Goal: Complete application form

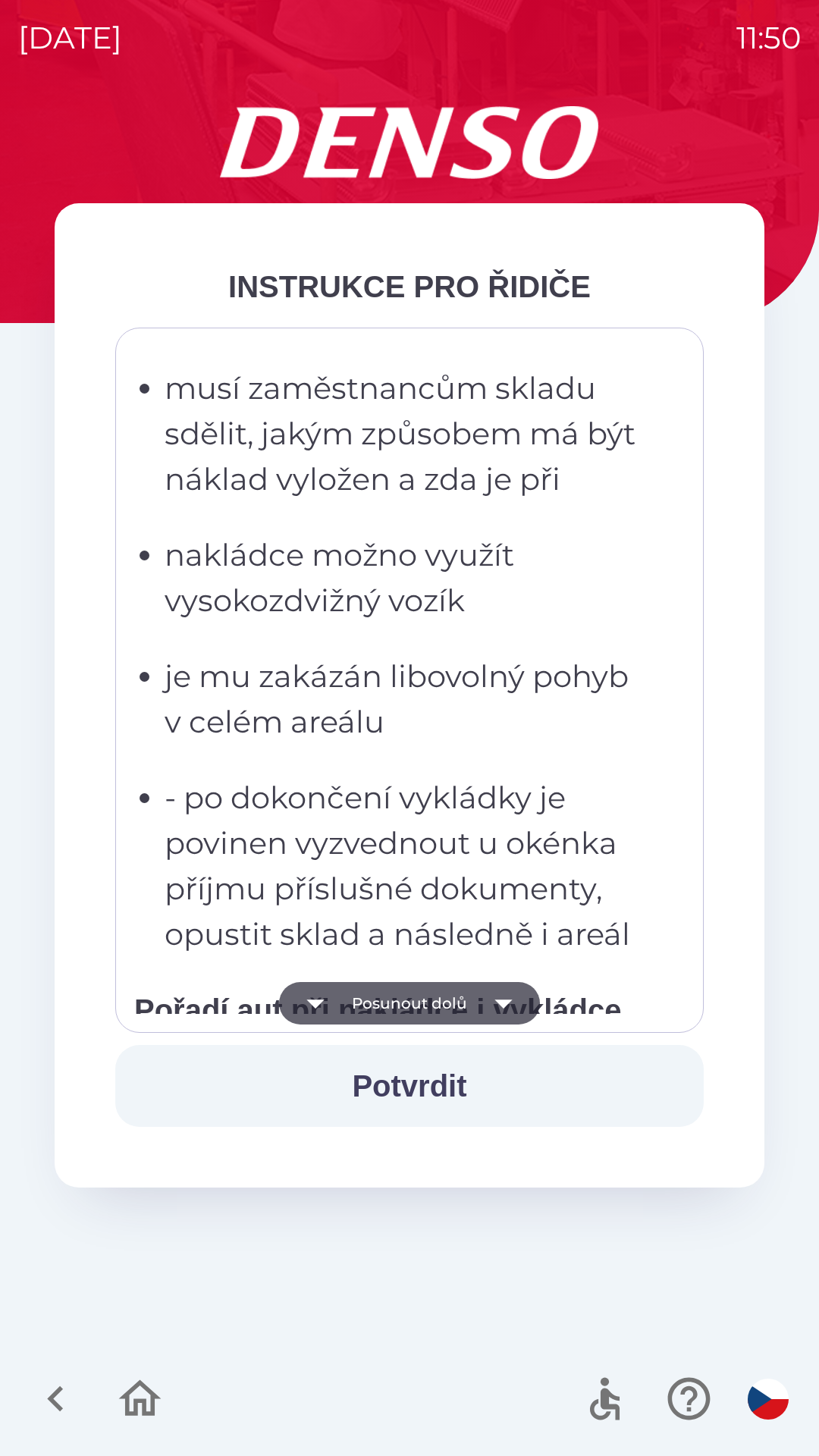
click at [520, 835] on p "- po dokončení vykládky je povinen vyzvednout u okénka příjmu příslušné dokumen…" at bounding box center [414, 866] width 500 height 182
click at [532, 681] on ul "musí dbát pokynů zaměstnanců skladu po vstupu do skladu předají dokumenty u oké…" at bounding box center [399, 312] width 530 height 1289
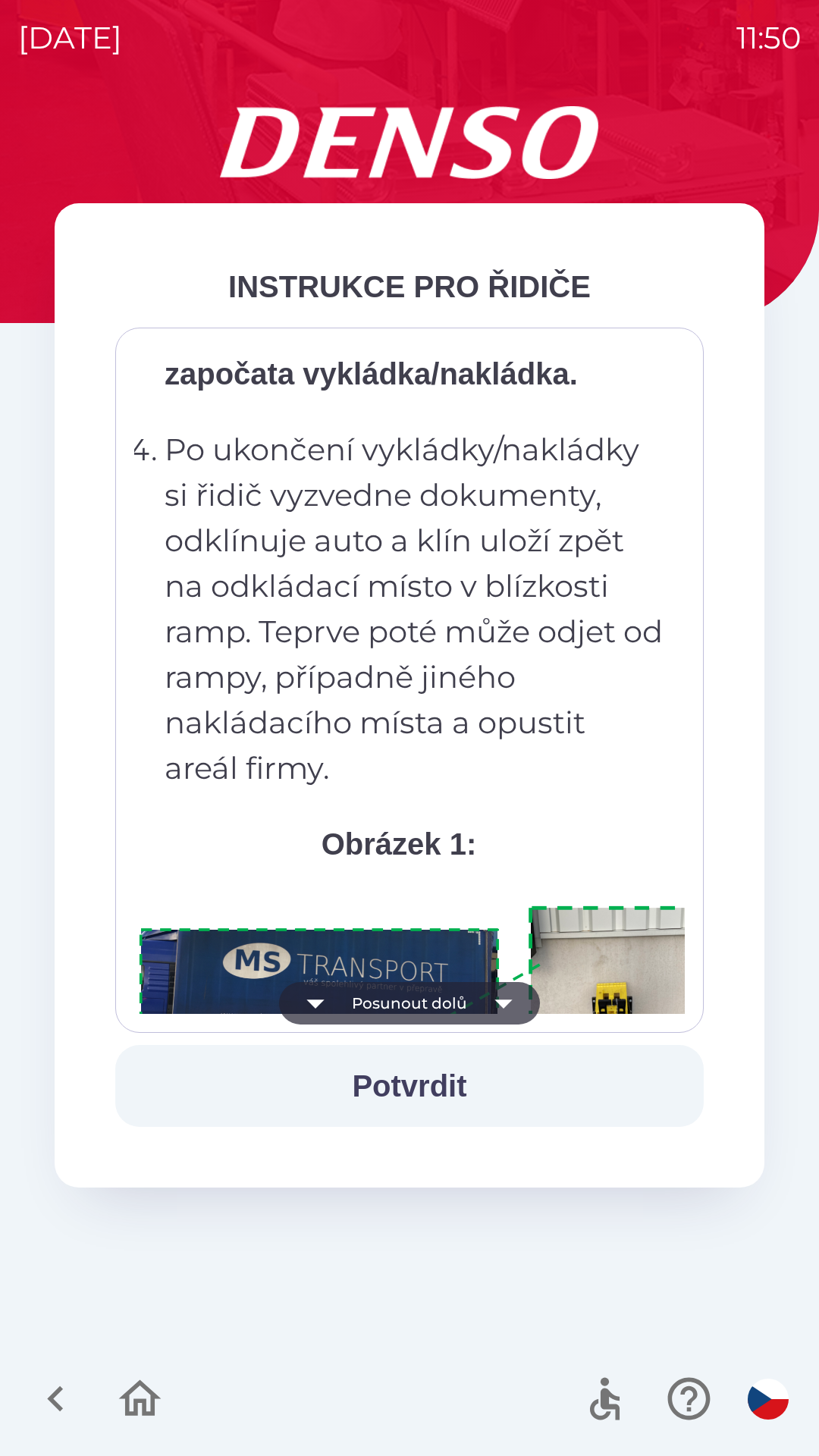
scroll to position [8043, 0]
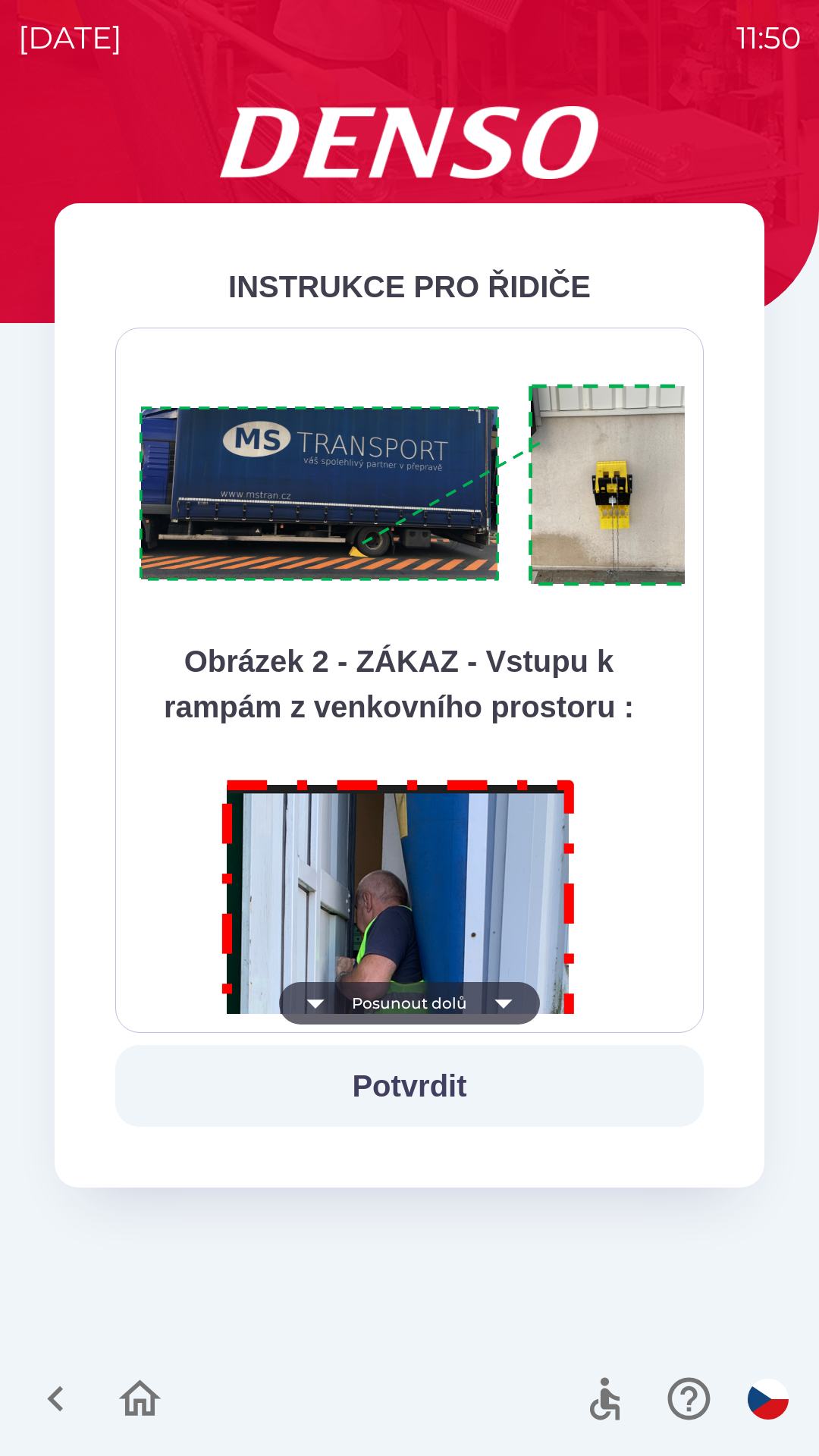
click at [448, 729] on p "Obrázek 2 - ZÁKAZ - Vstupu k rampám z venkovního prostoru :" at bounding box center [399, 683] width 530 height 91
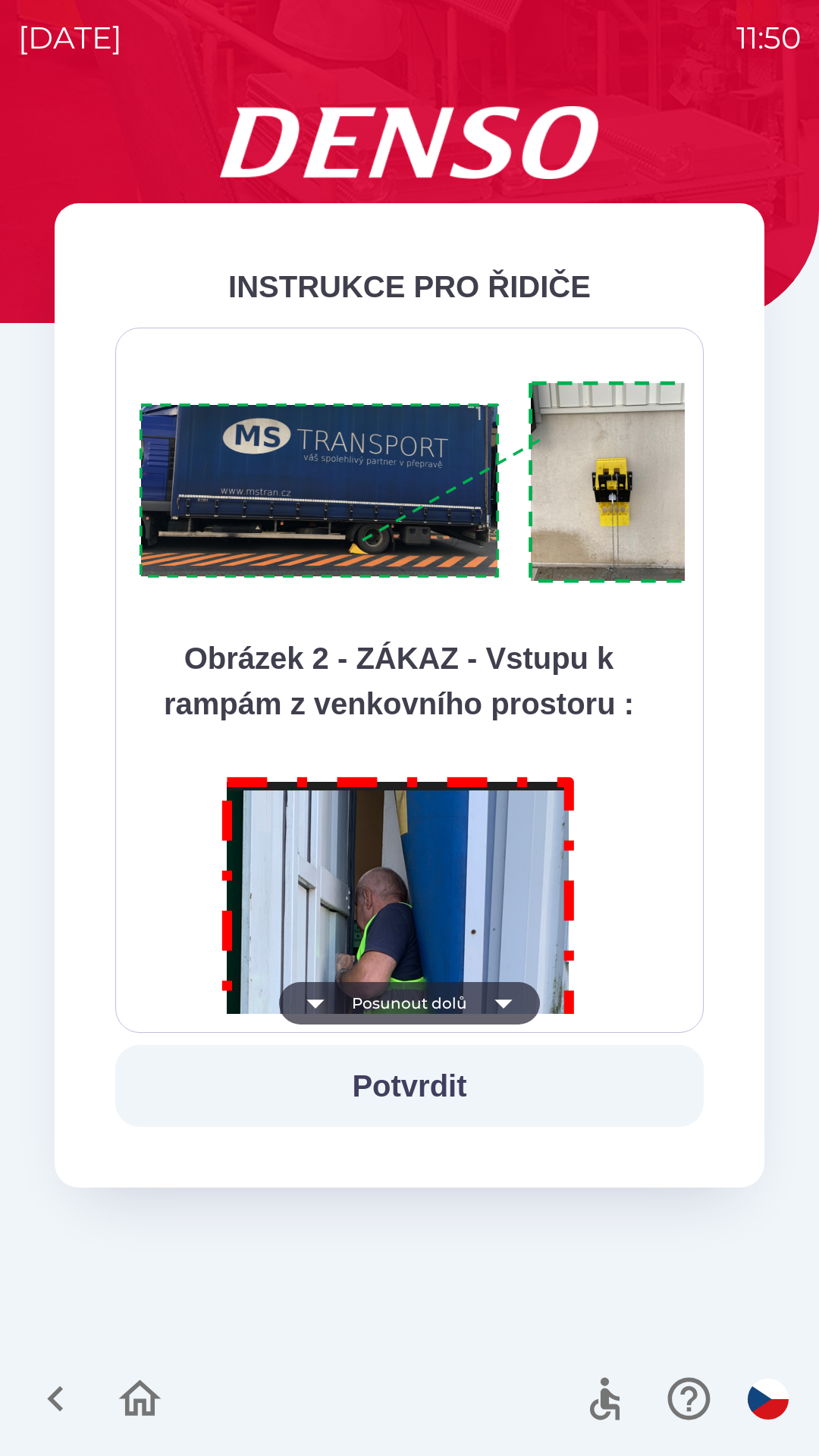
click at [456, 593] on img at bounding box center [428, 483] width 589 height 221
click at [428, 720] on strong "Obrázek 2 - ZÁKAZ - Vstupu k rampám z venkovního prostoru :" at bounding box center [398, 681] width 471 height 79
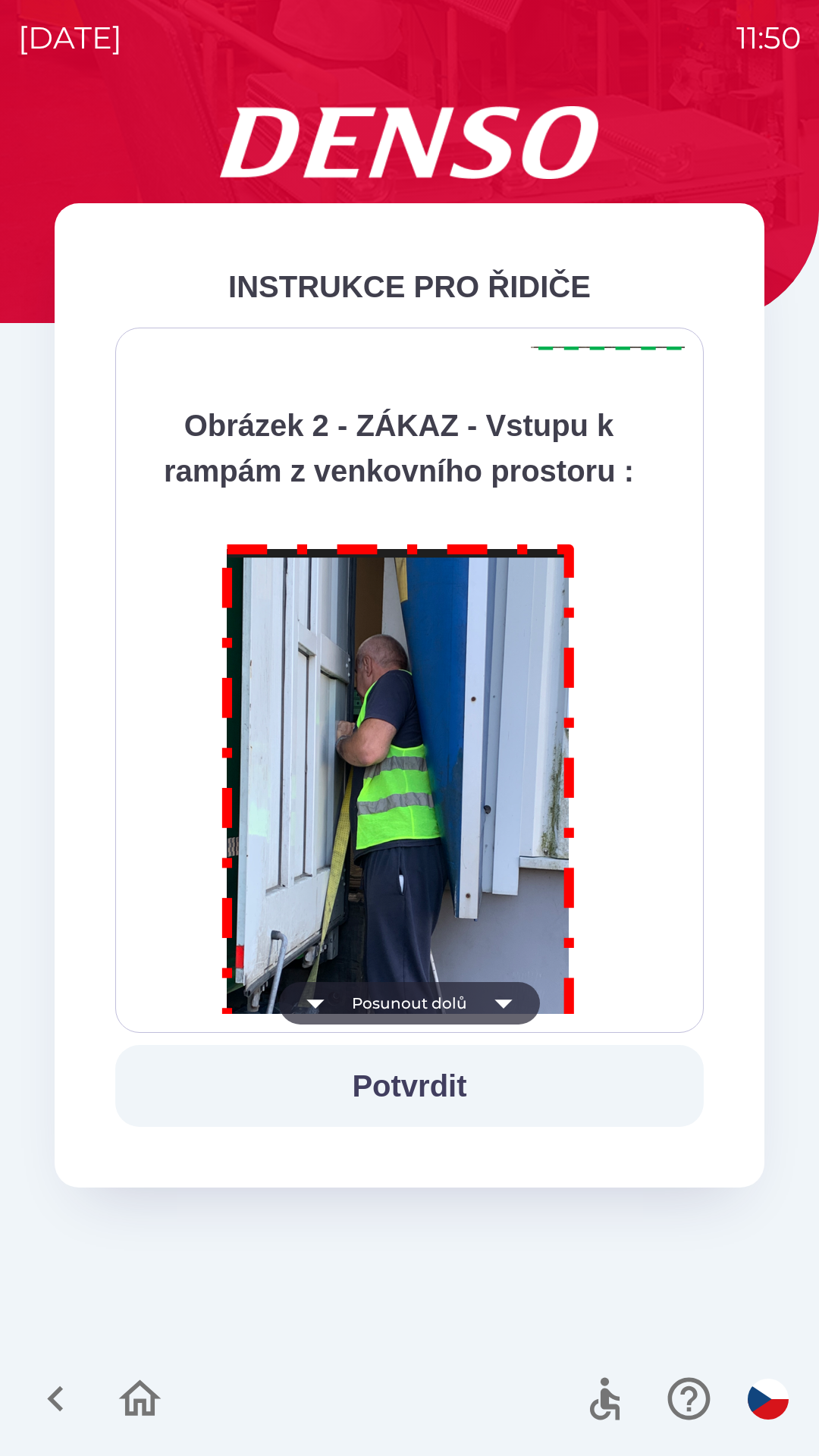
scroll to position [8523, 0]
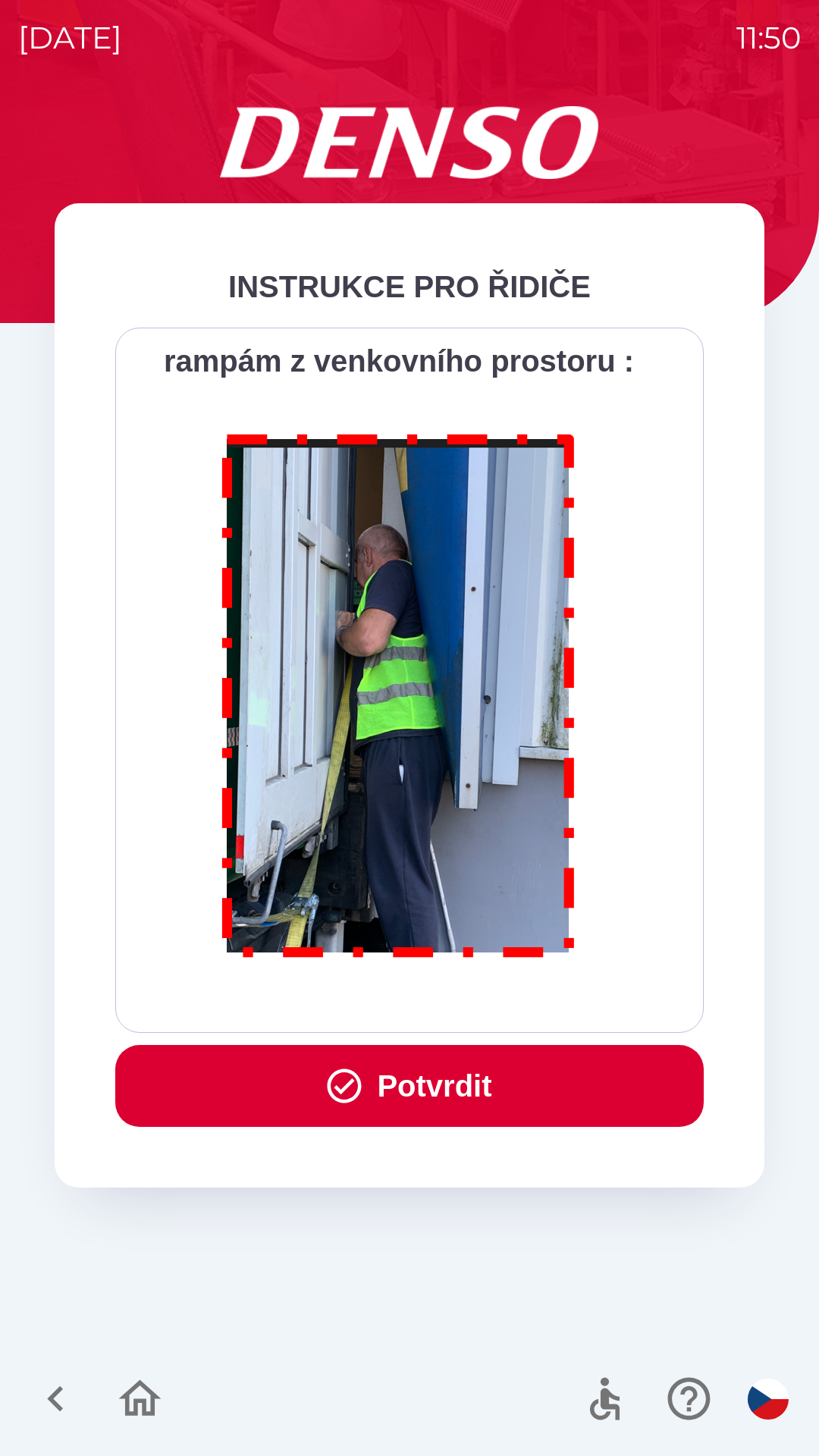
click at [520, 772] on img at bounding box center [399, 693] width 389 height 558
click at [527, 670] on img at bounding box center [399, 693] width 389 height 558
click at [484, 1090] on button "Potvrdit" at bounding box center [410, 1085] width 589 height 82
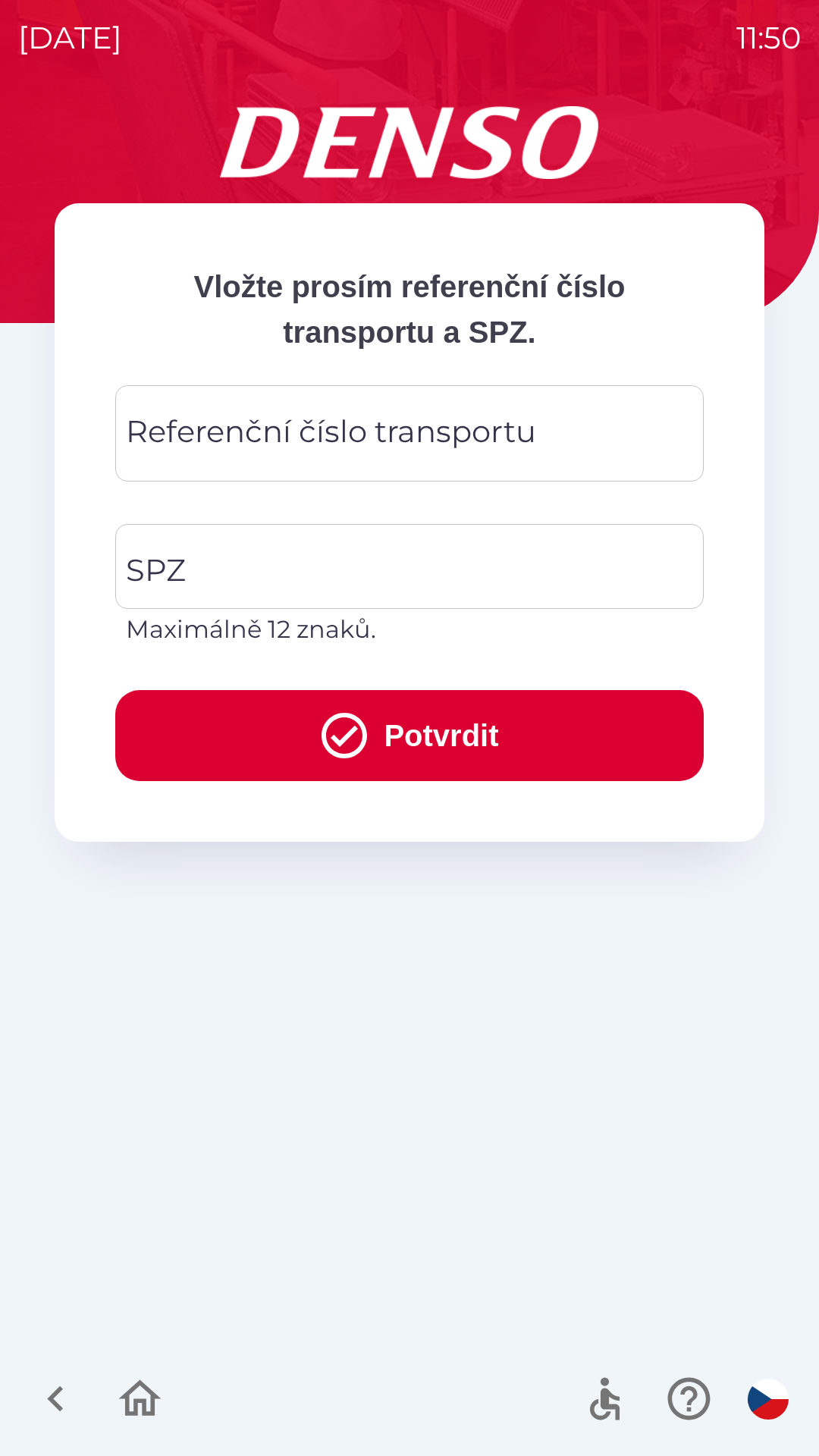
click at [393, 424] on div "Referenční číslo transportu Referenční číslo transportu" at bounding box center [410, 433] width 589 height 97
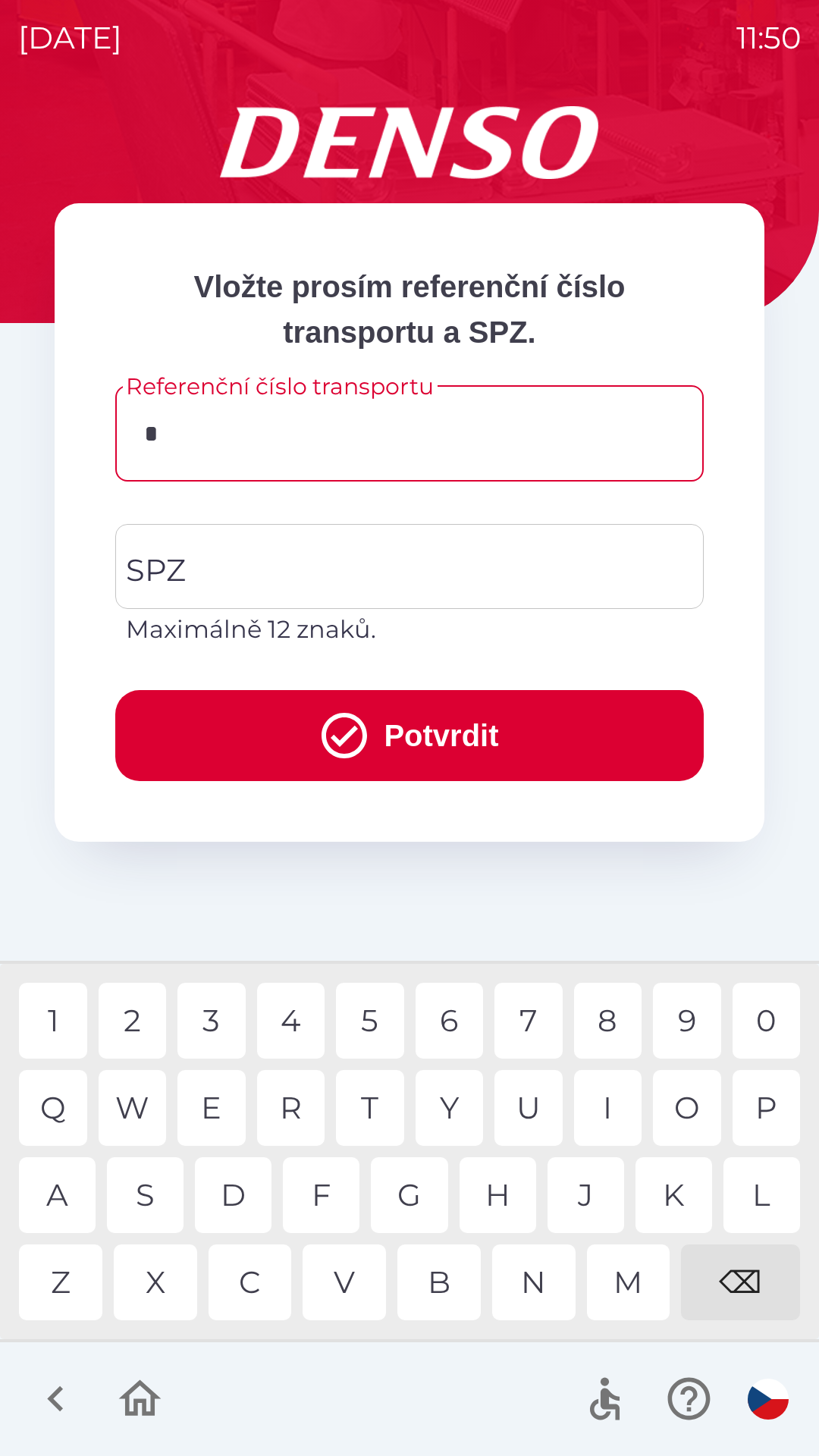
click at [216, 1030] on div "3" at bounding box center [211, 1020] width 69 height 76
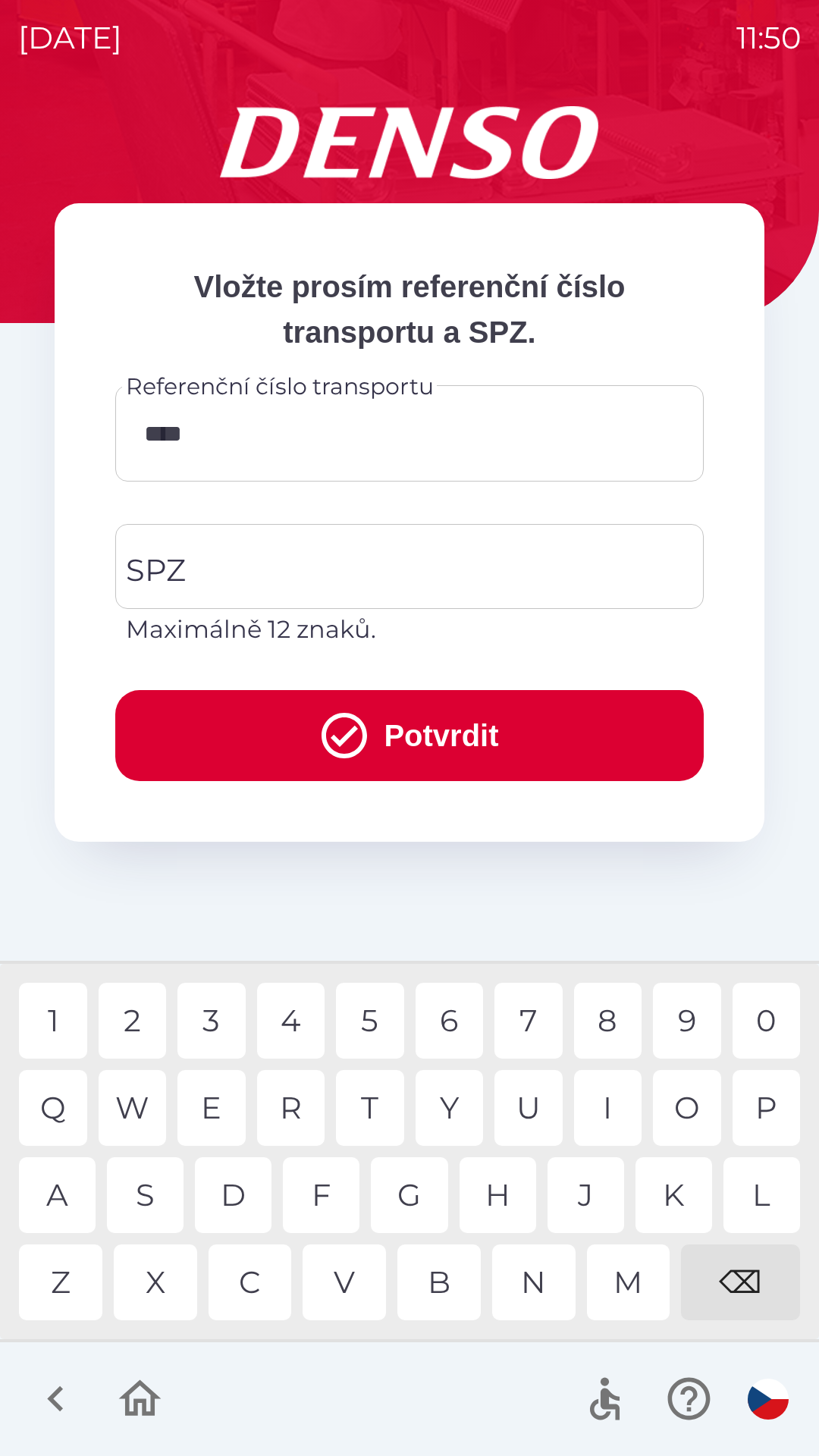
click at [682, 1027] on div "9" at bounding box center [688, 1020] width 69 height 76
click at [215, 1019] on div "3" at bounding box center [211, 1020] width 69 height 76
type input "******"
click at [283, 571] on input "SPZ" at bounding box center [398, 566] width 552 height 71
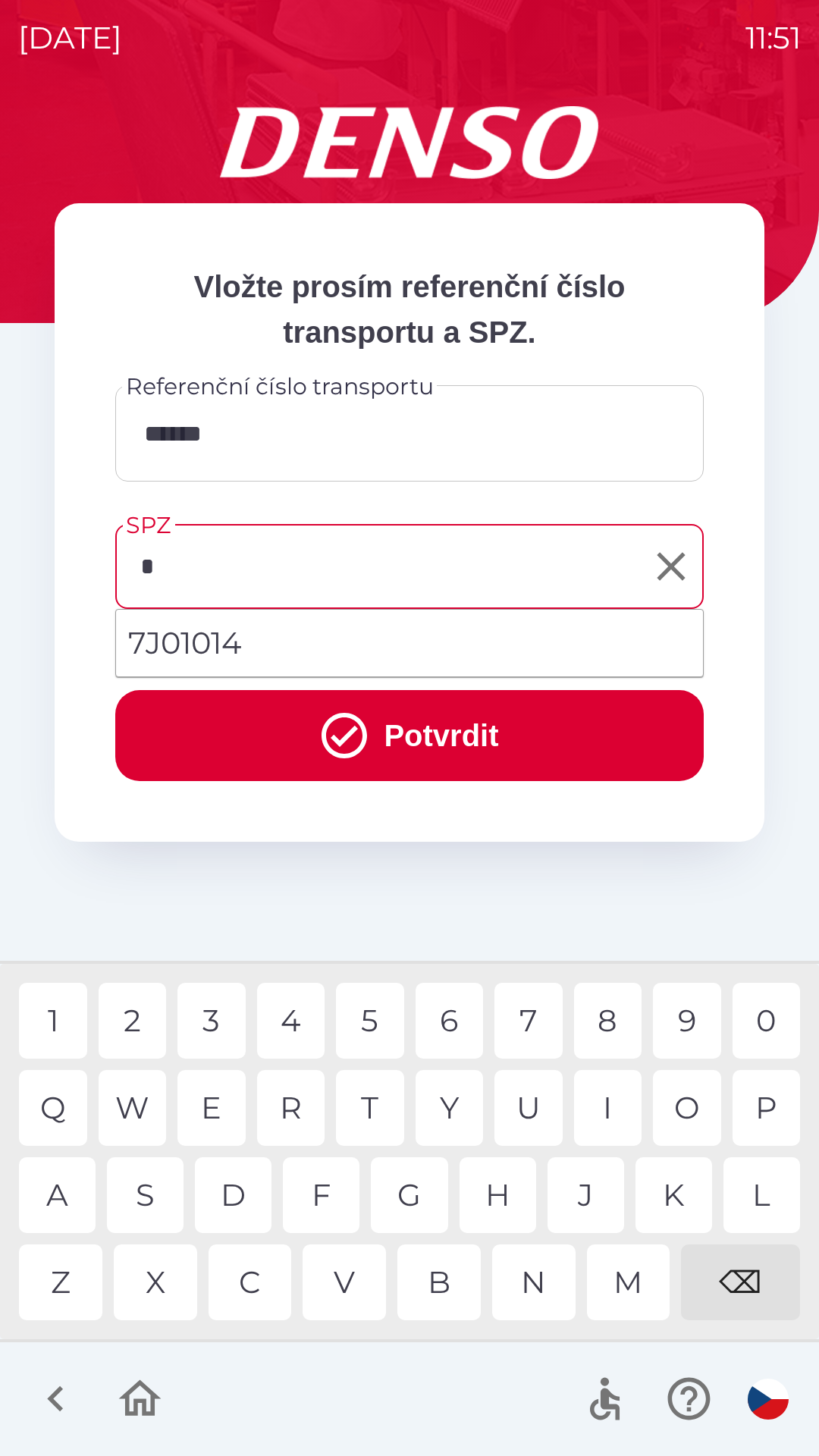
click at [527, 1009] on div "7" at bounding box center [529, 1020] width 69 height 76
click at [62, 1284] on div "Z" at bounding box center [60, 1282] width 84 height 76
click at [374, 1028] on div "5" at bounding box center [370, 1020] width 69 height 76
click at [50, 1020] on div "1" at bounding box center [53, 1020] width 69 height 76
type input "*******"
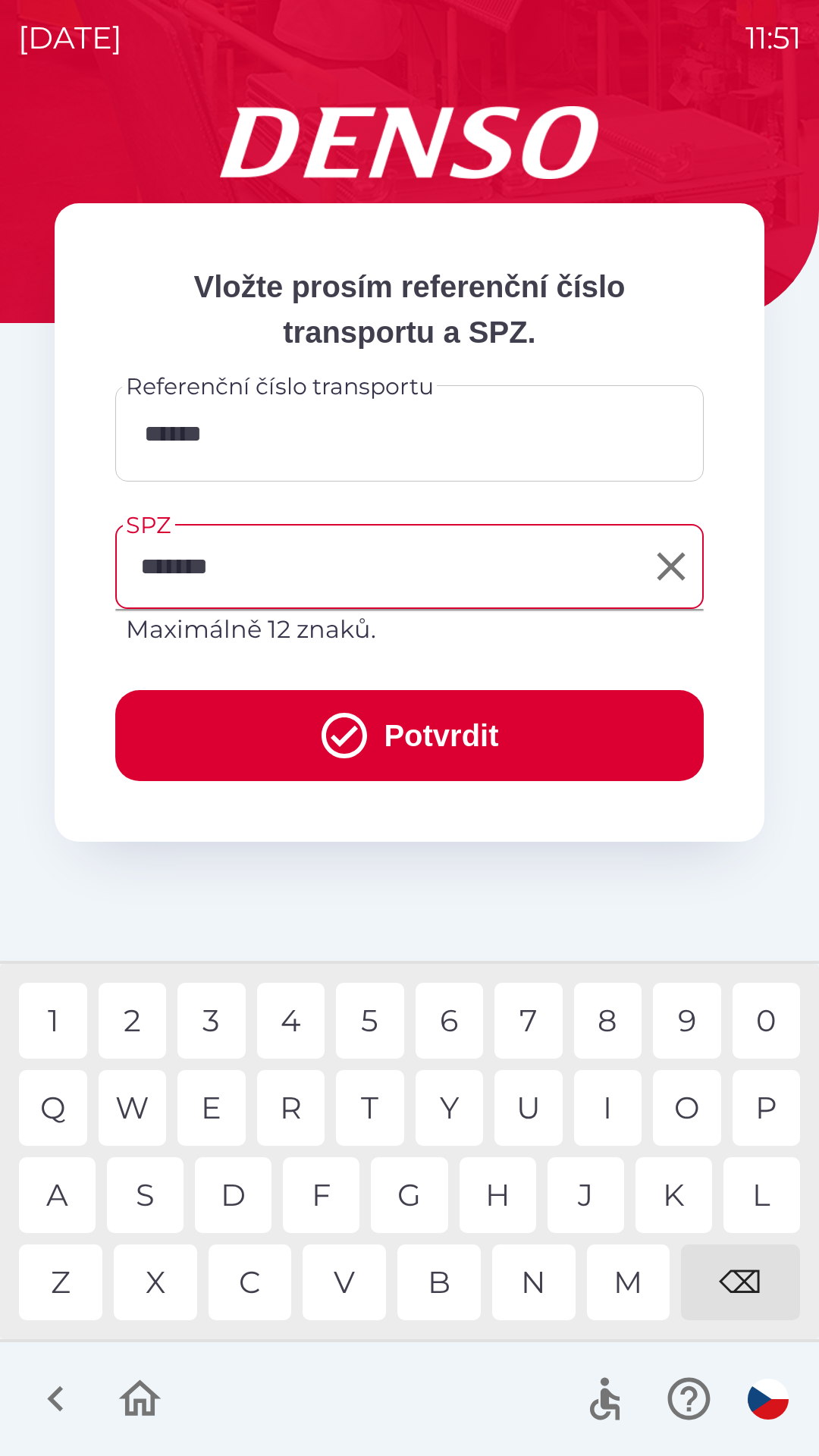
click at [768, 1019] on div "0" at bounding box center [766, 1020] width 69 height 76
click at [435, 740] on button "Potvrdit" at bounding box center [410, 735] width 589 height 91
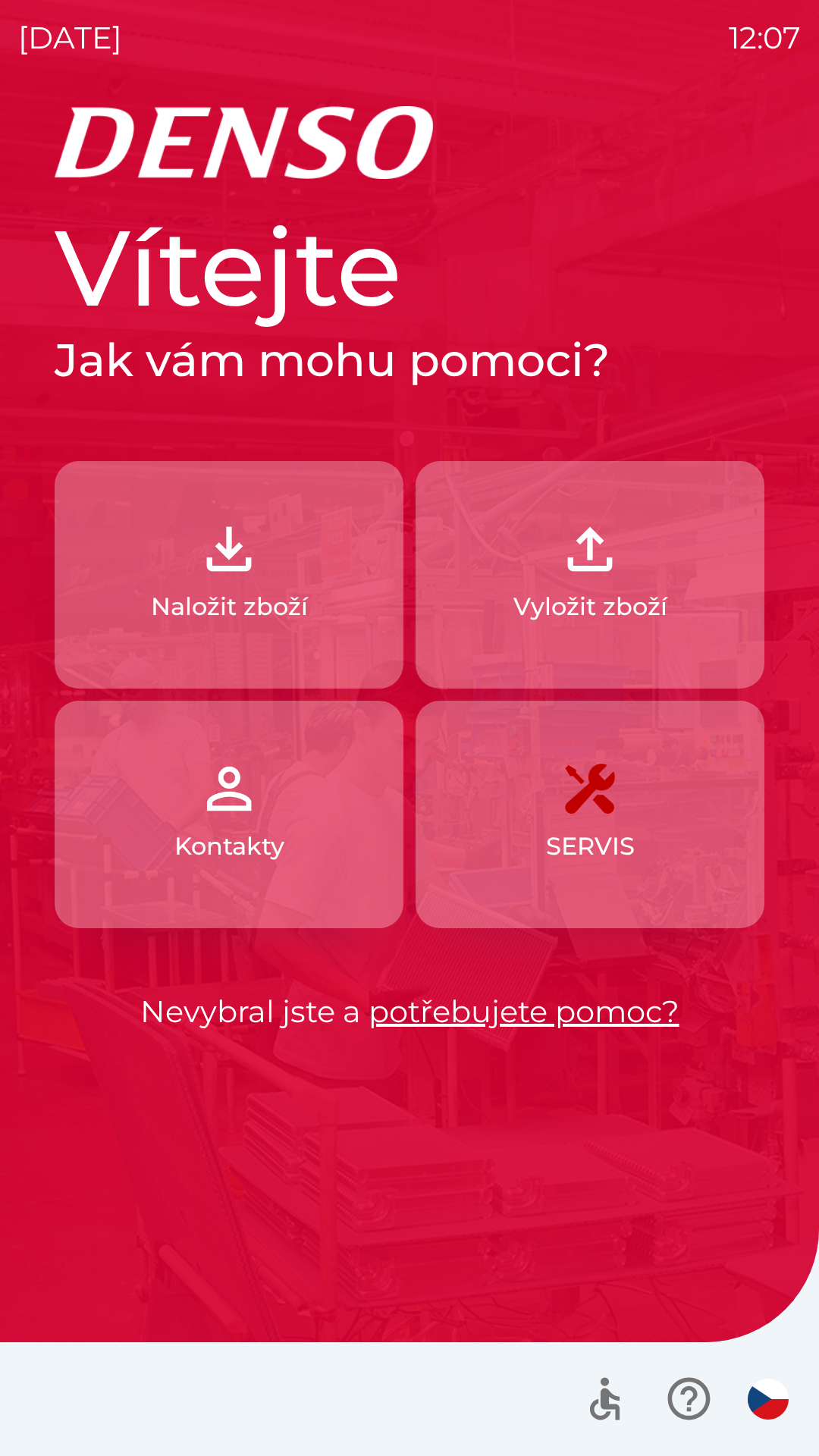
click at [294, 590] on p "Naložit zboží" at bounding box center [229, 606] width 157 height 37
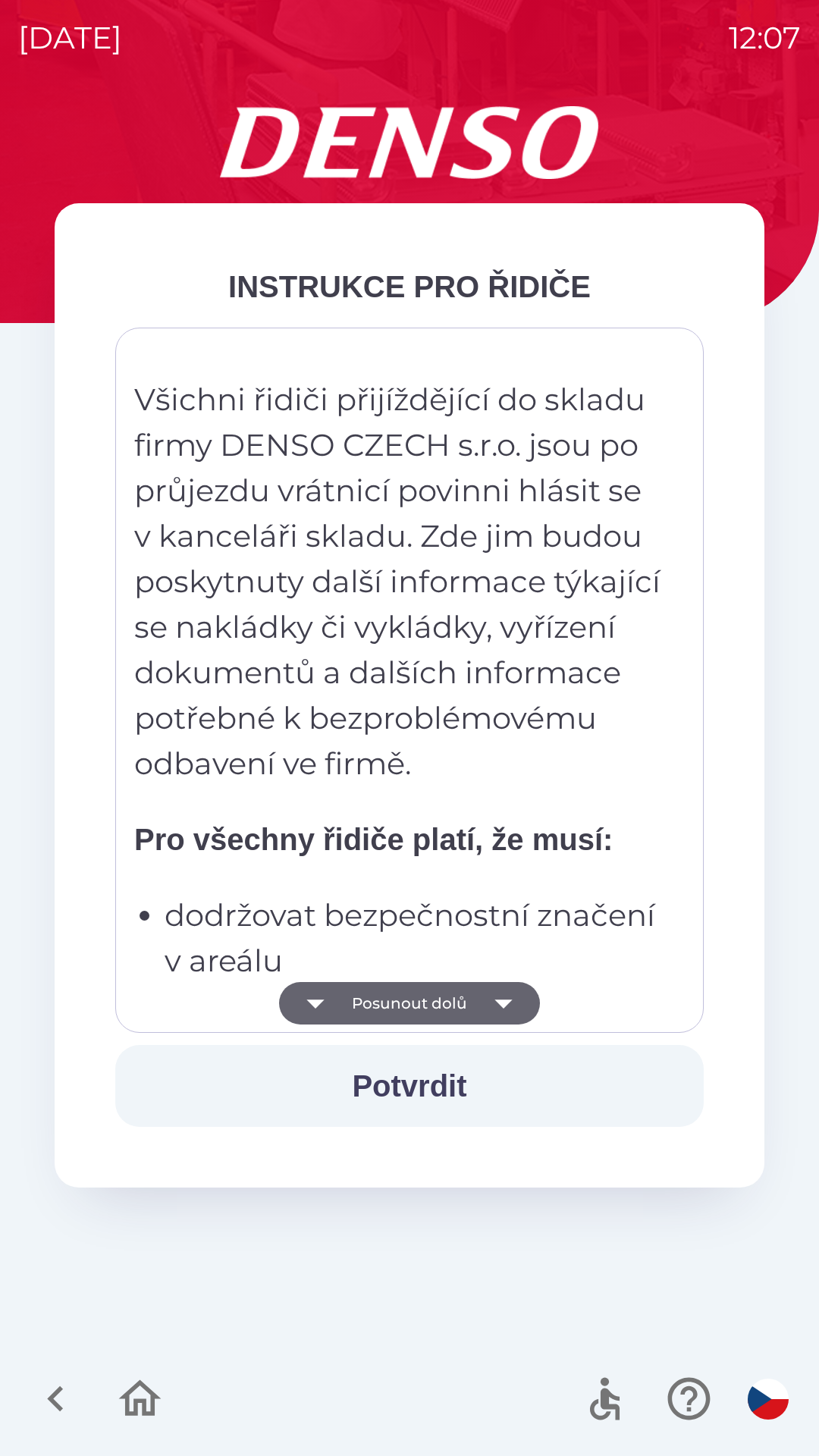
click at [423, 1083] on button "Potvrdit" at bounding box center [410, 1085] width 589 height 82
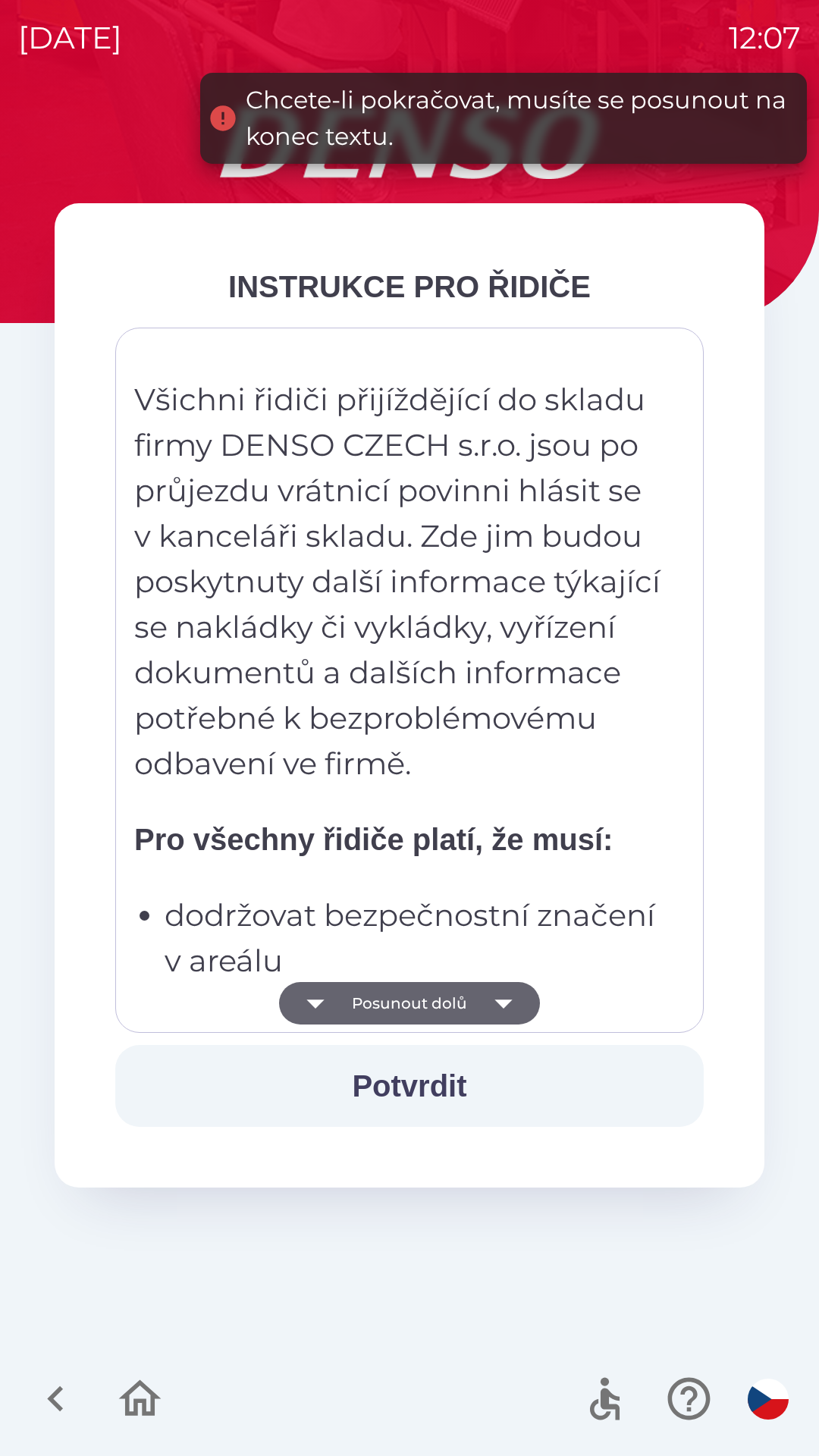
click at [500, 992] on icon "button" at bounding box center [503, 1003] width 42 height 42
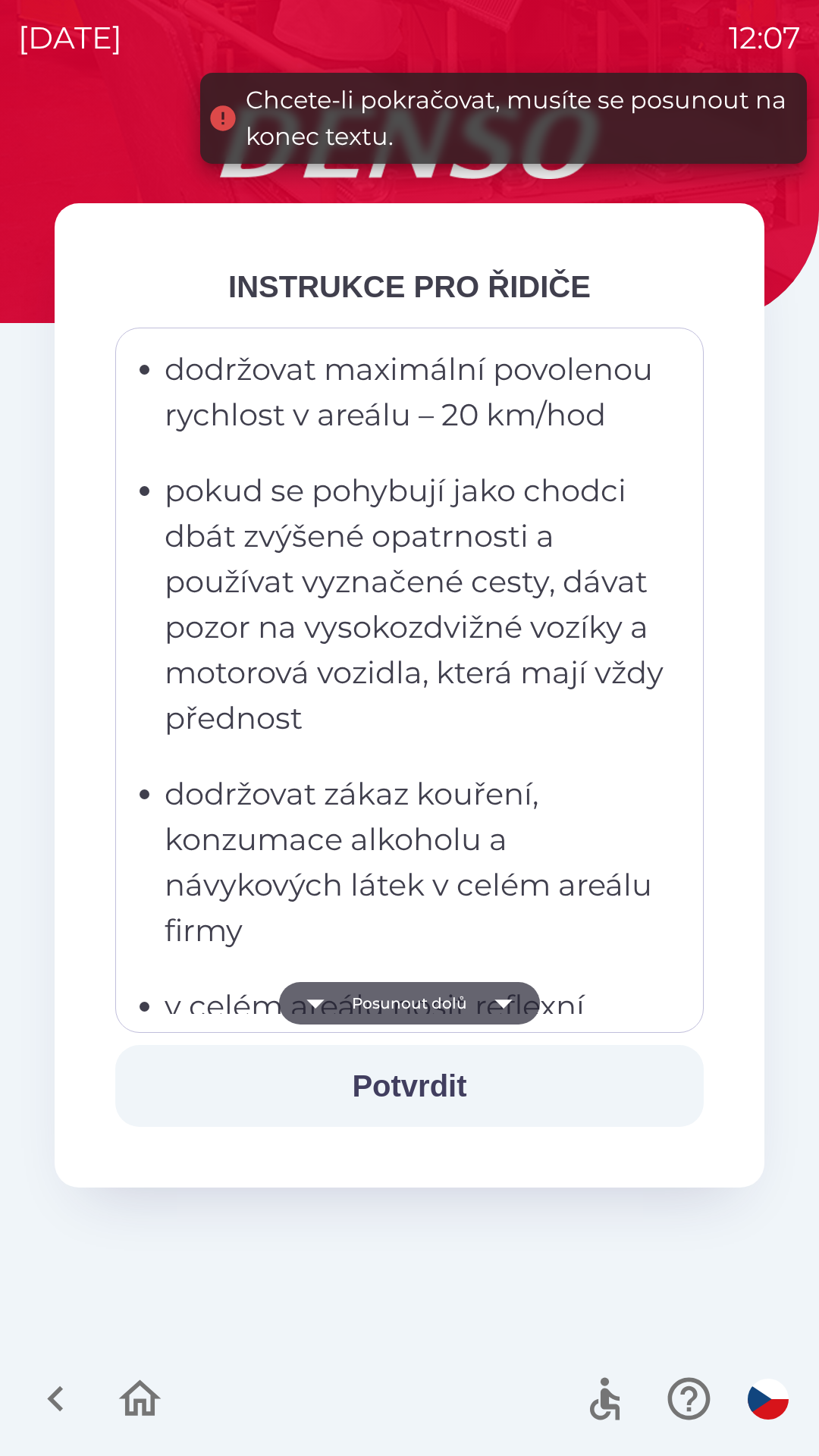
click at [508, 998] on icon "button" at bounding box center [503, 1003] width 42 height 42
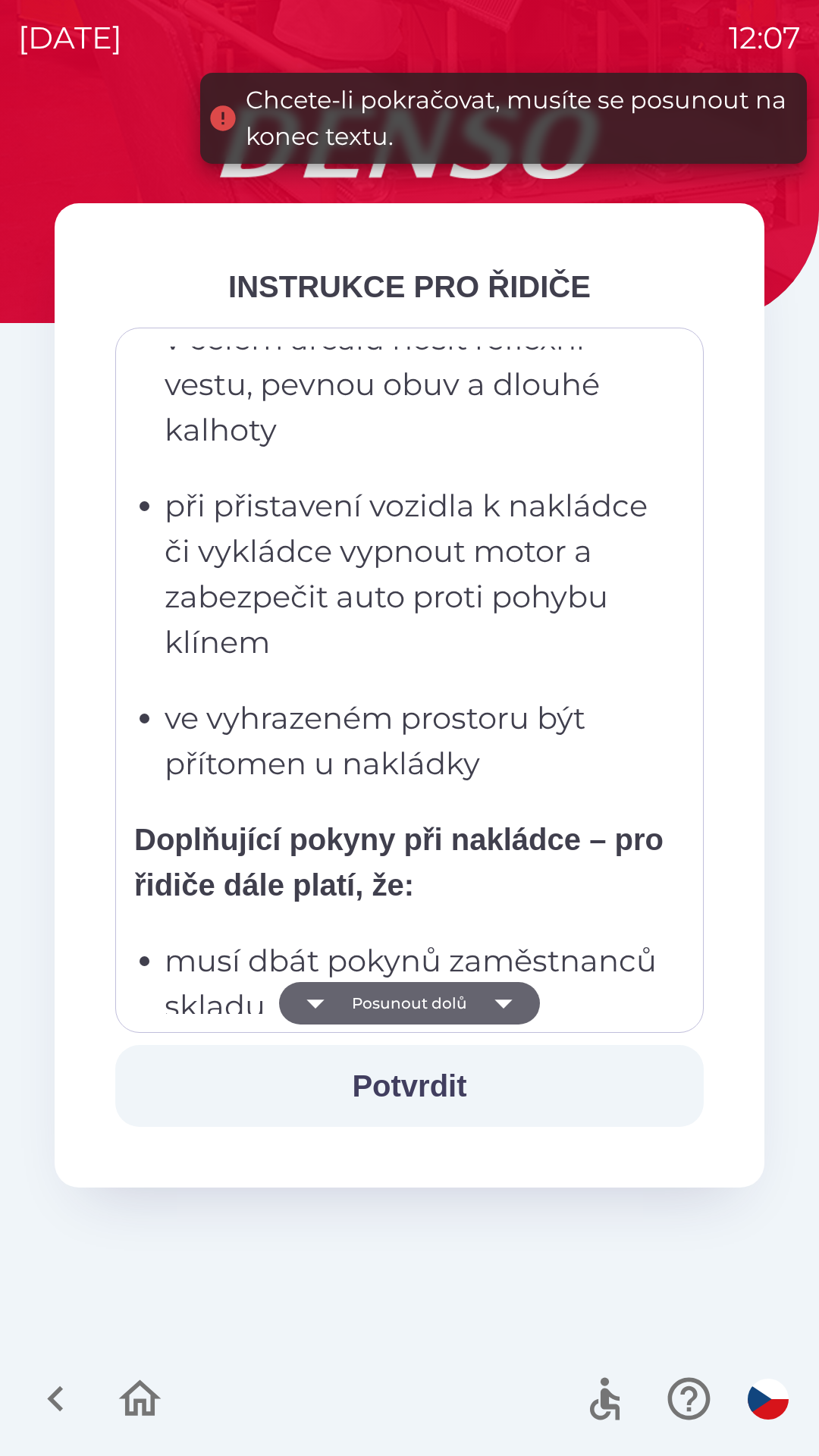
click at [510, 1003] on icon "button" at bounding box center [503, 1003] width 42 height 42
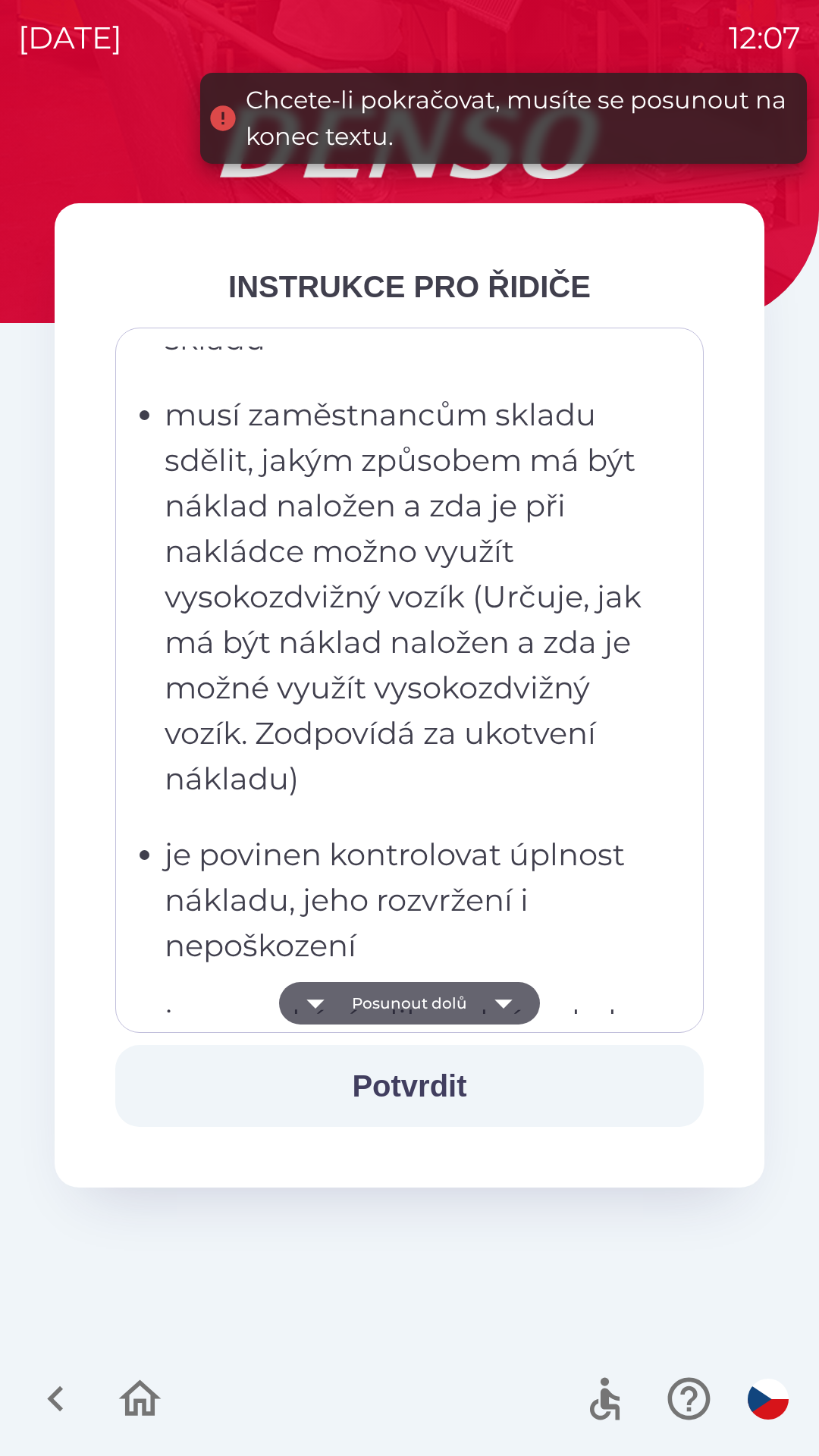
click at [505, 1007] on icon "button" at bounding box center [503, 1003] width 42 height 42
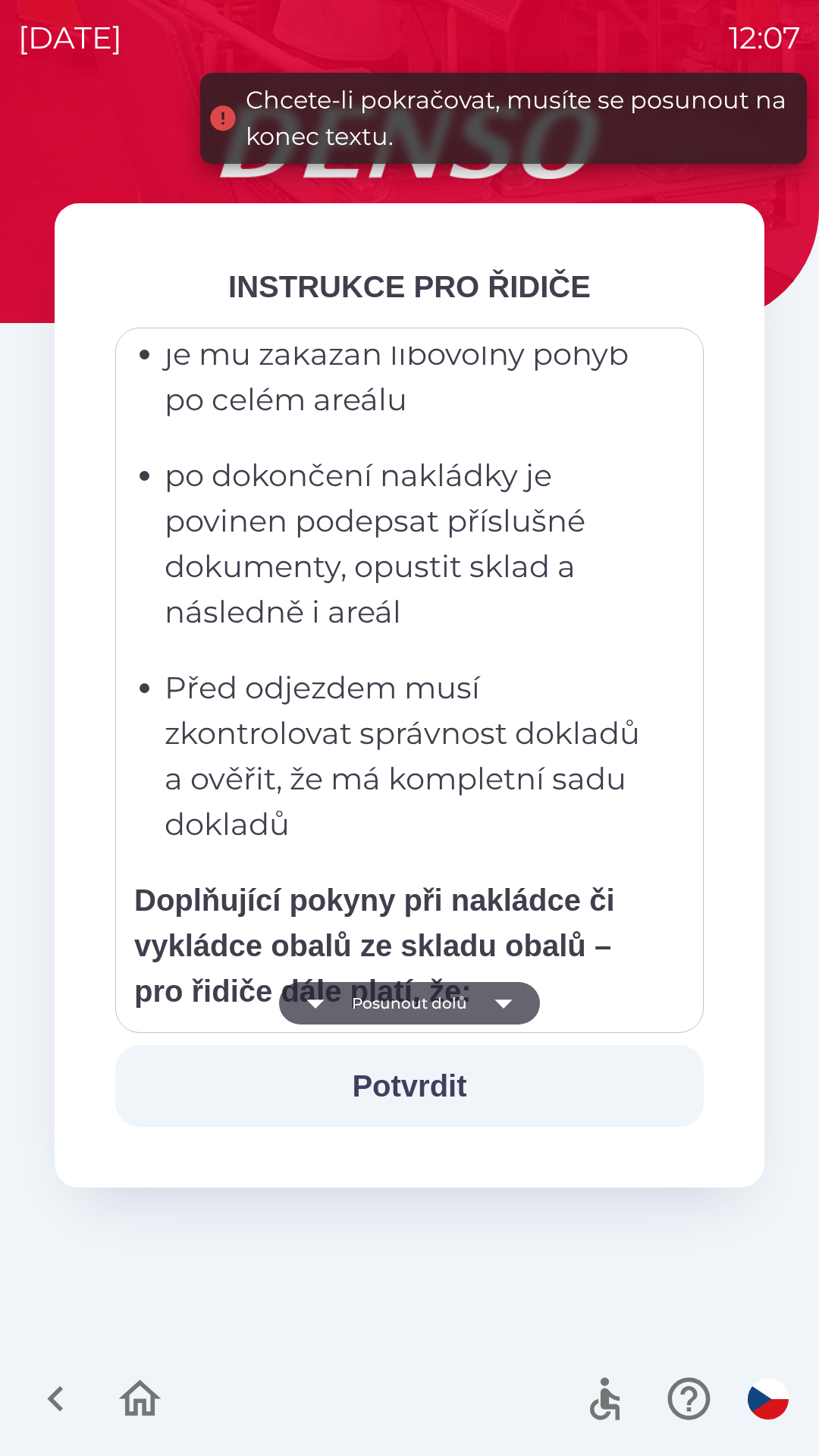
click at [511, 1001] on icon "button" at bounding box center [503, 1003] width 42 height 42
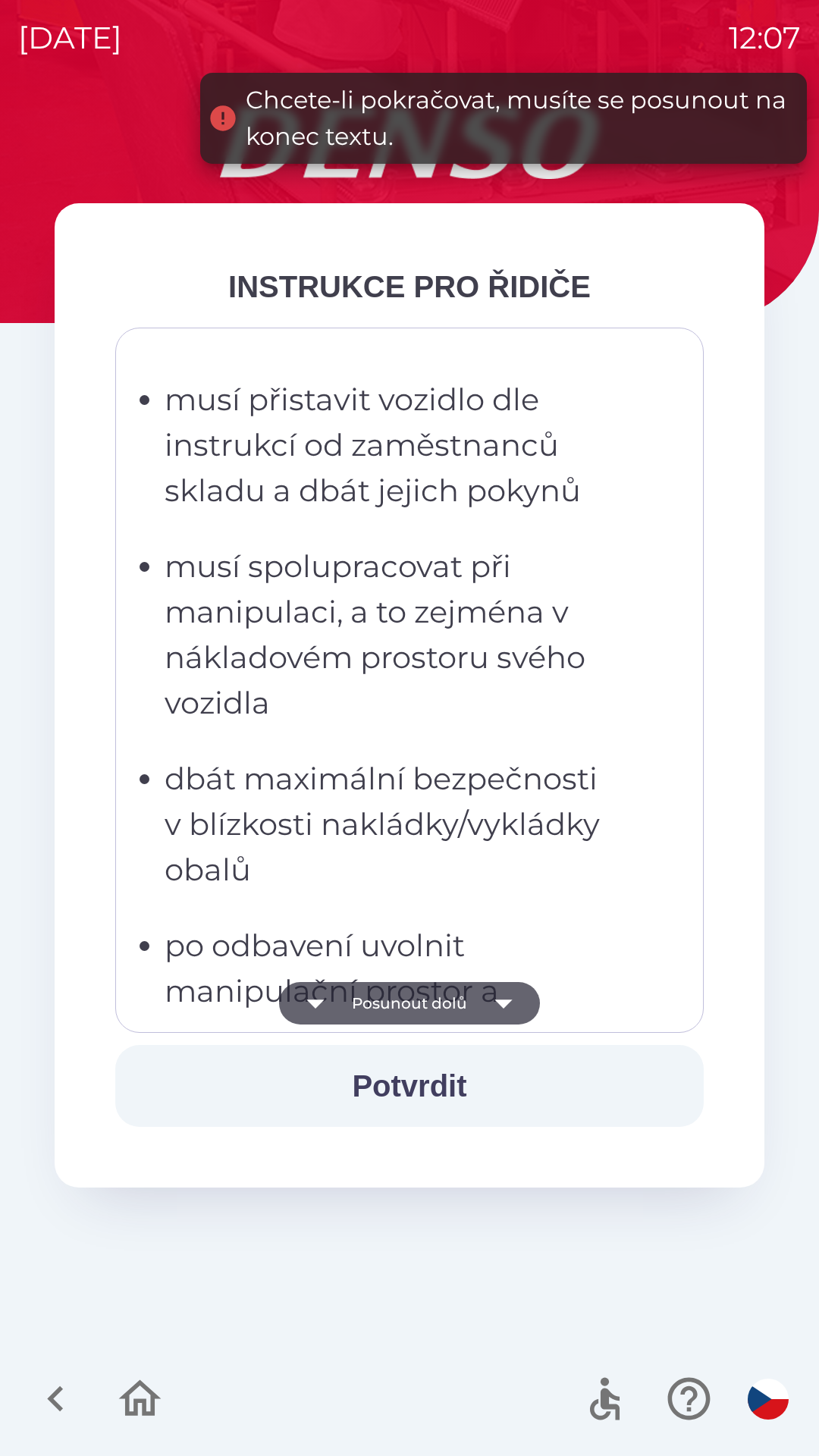
click at [508, 1008] on icon "button" at bounding box center [503, 1003] width 42 height 42
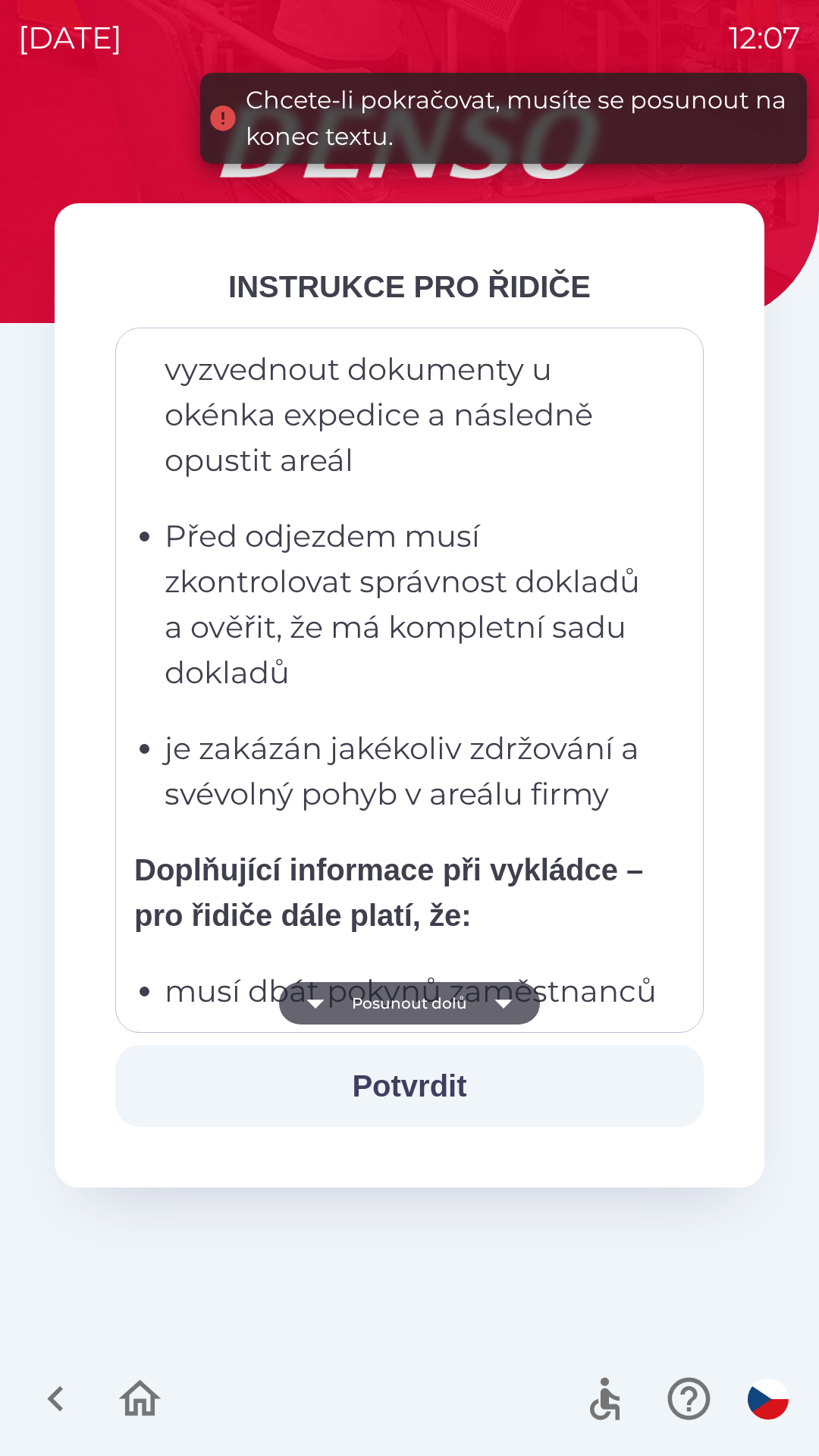
click at [517, 1004] on icon "button" at bounding box center [503, 1003] width 42 height 42
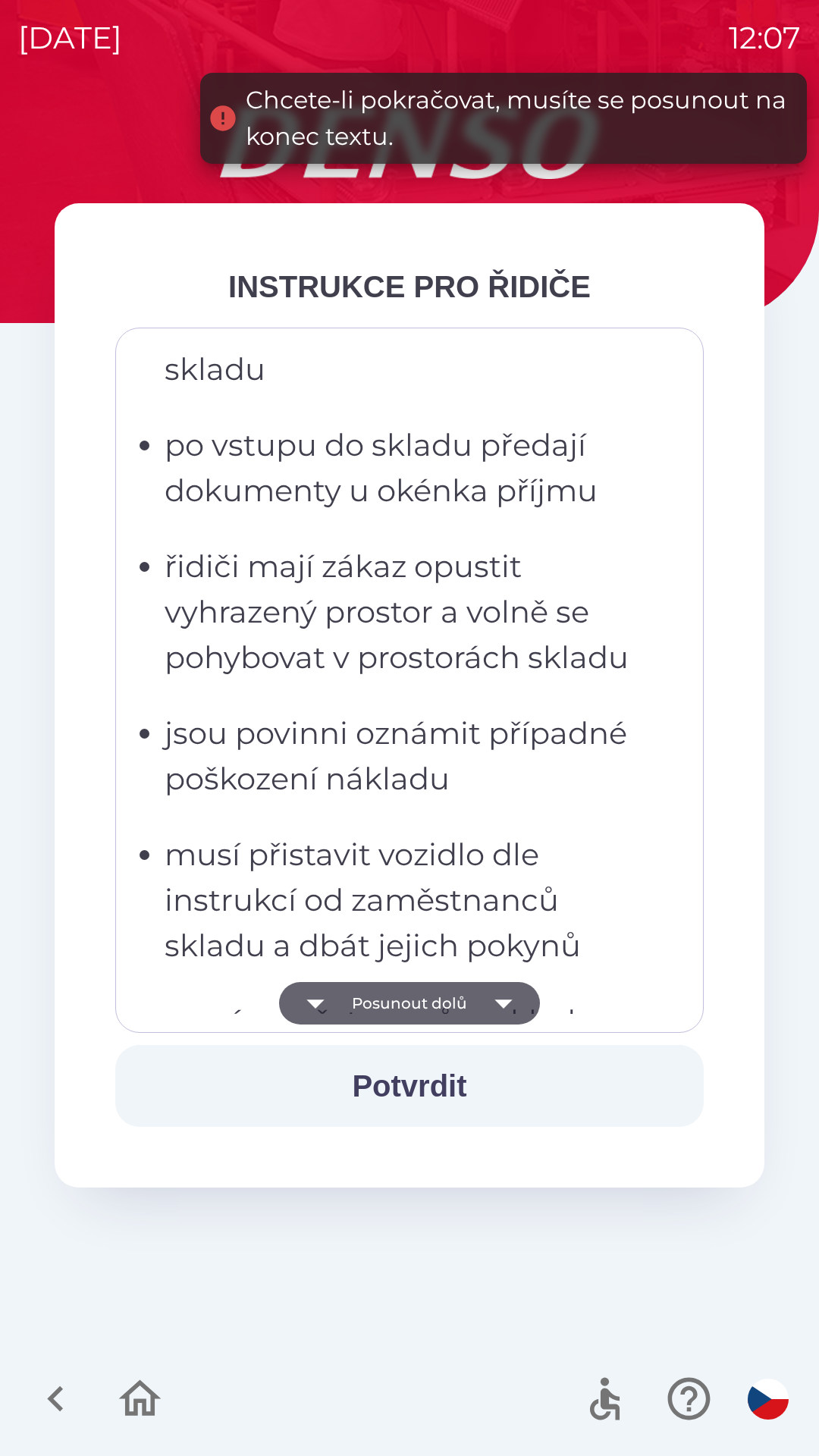
click at [516, 1000] on icon "button" at bounding box center [503, 1003] width 42 height 42
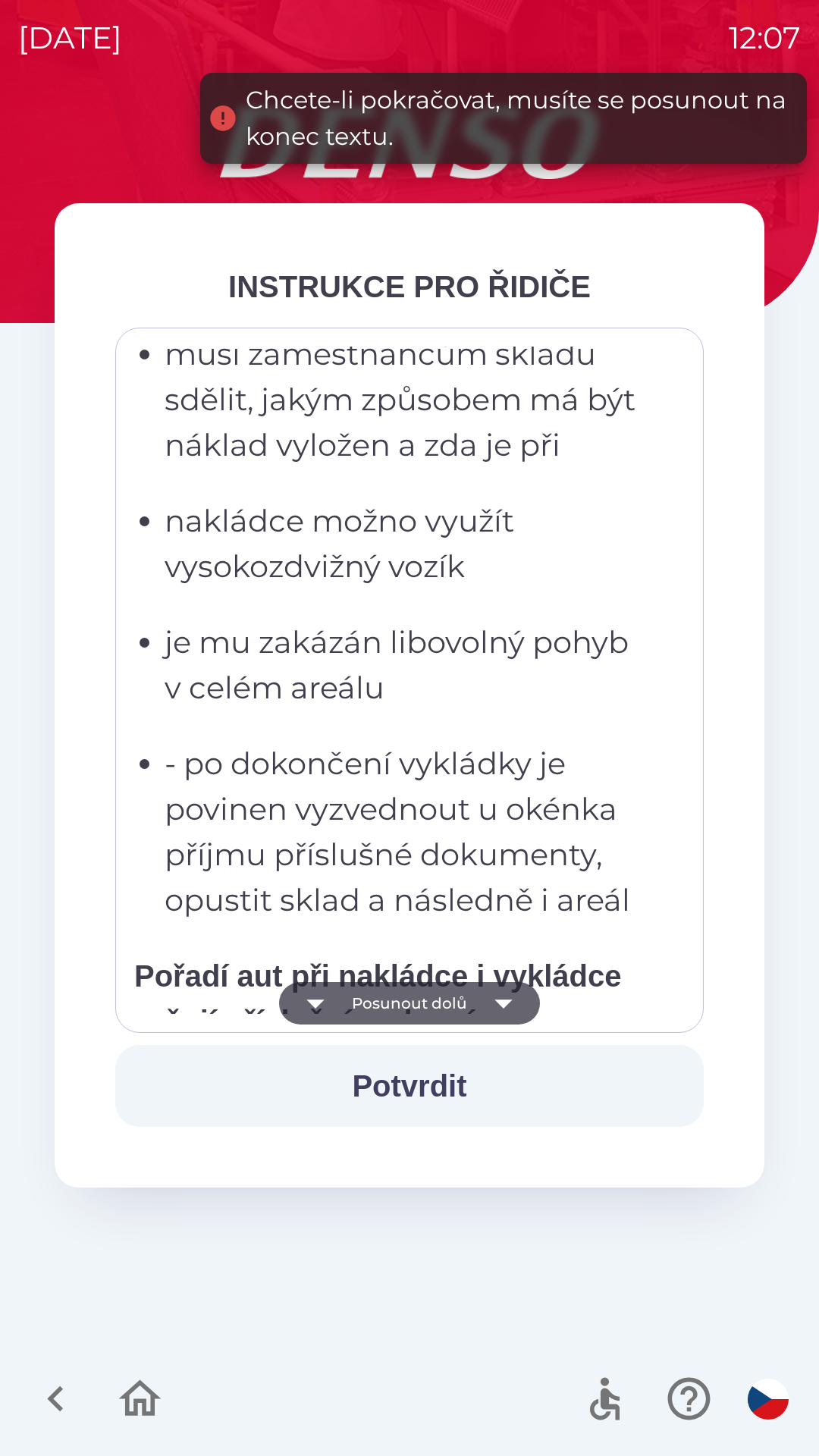
click at [519, 997] on icon "button" at bounding box center [503, 1003] width 42 height 42
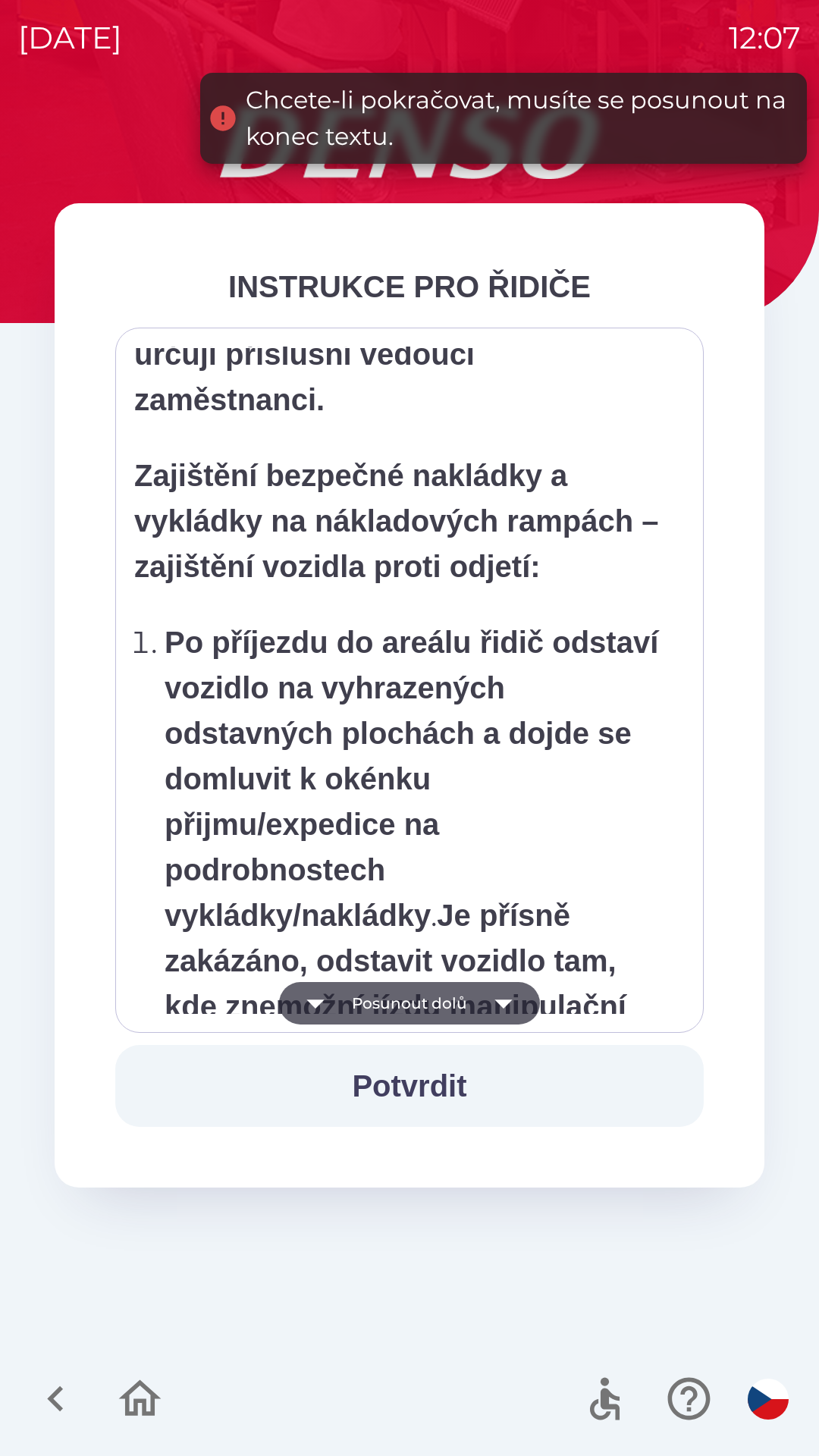
click at [520, 996] on icon "button" at bounding box center [503, 1003] width 42 height 42
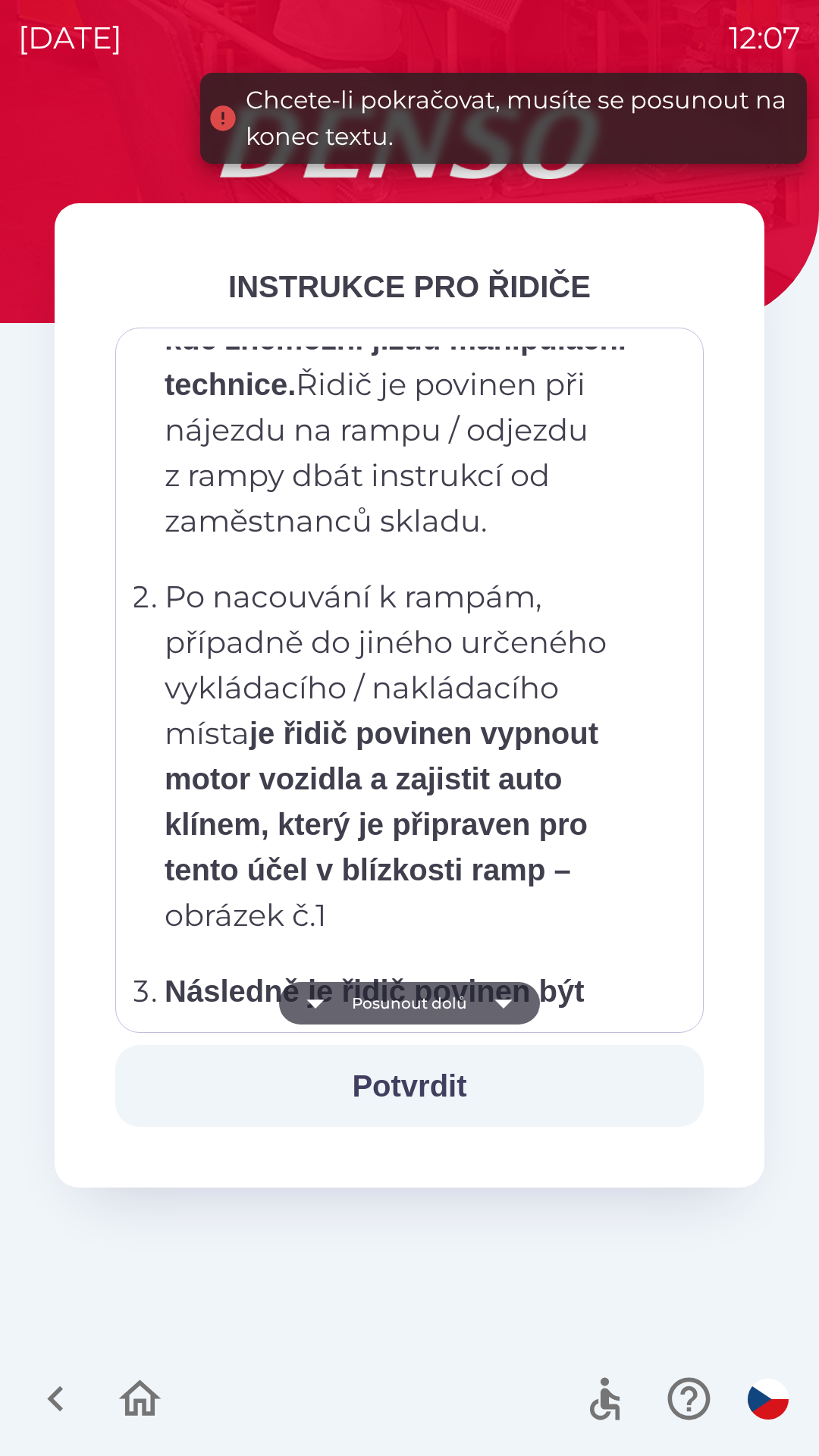
click at [521, 996] on icon "button" at bounding box center [503, 1003] width 42 height 42
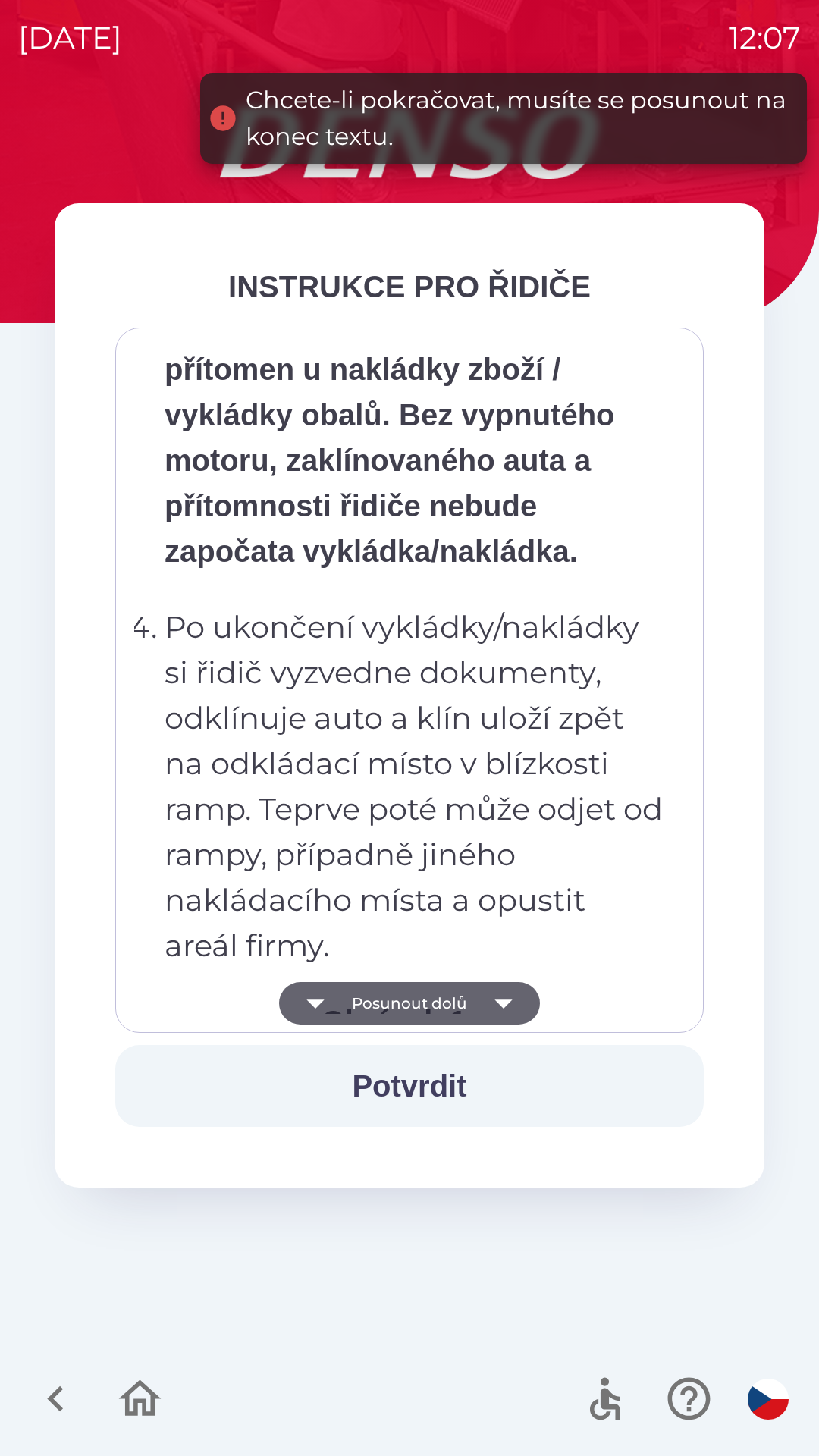
click at [523, 998] on icon "button" at bounding box center [503, 1003] width 42 height 42
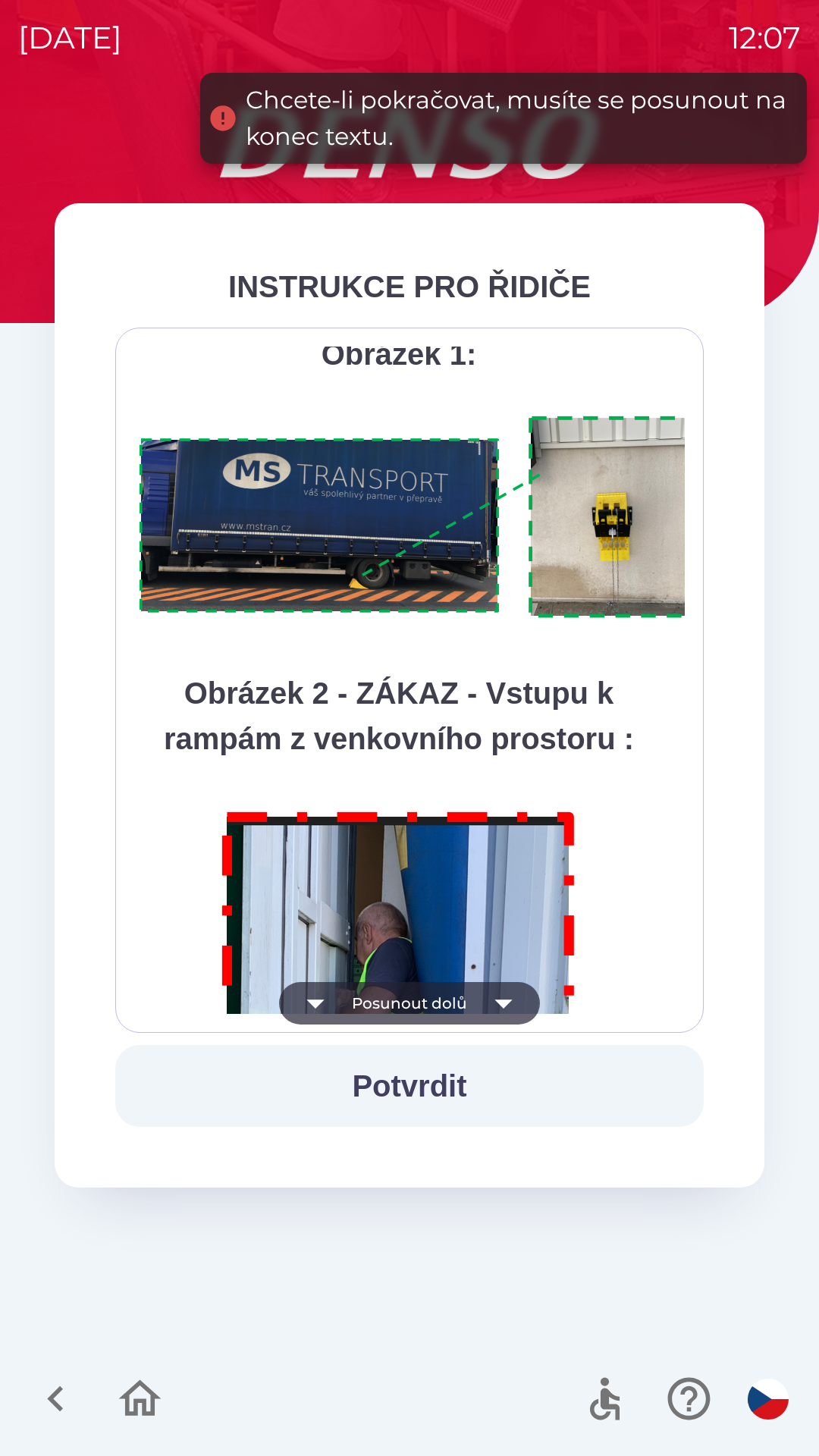
click at [529, 1000] on button "Posunout dolů" at bounding box center [410, 1003] width 261 height 42
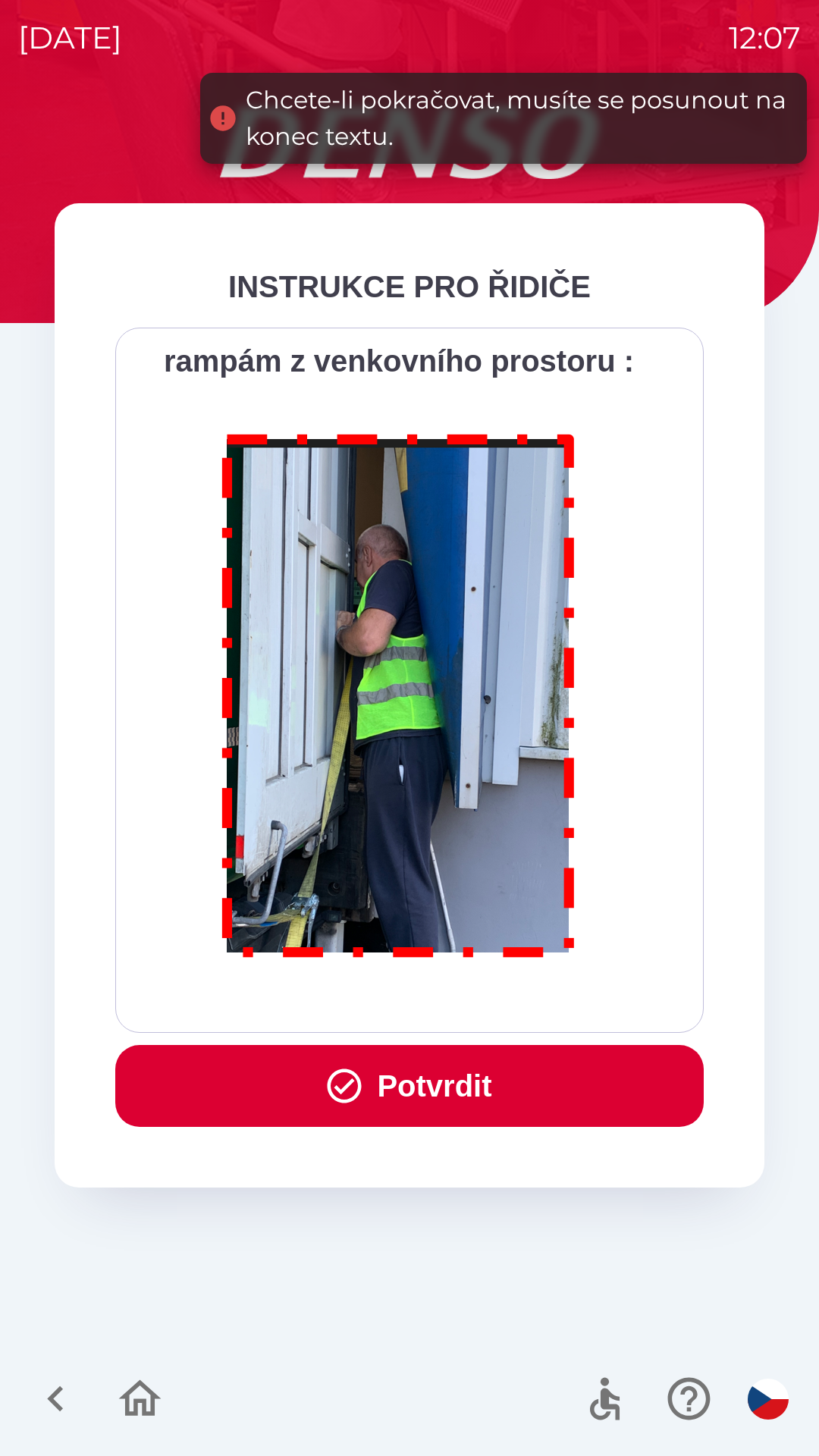
click at [532, 1000] on div "Všichni řidiči přijíždějící do skladu firmy DENSO CZECH s.r.o. jsou po průjezdu…" at bounding box center [410, 680] width 550 height 667
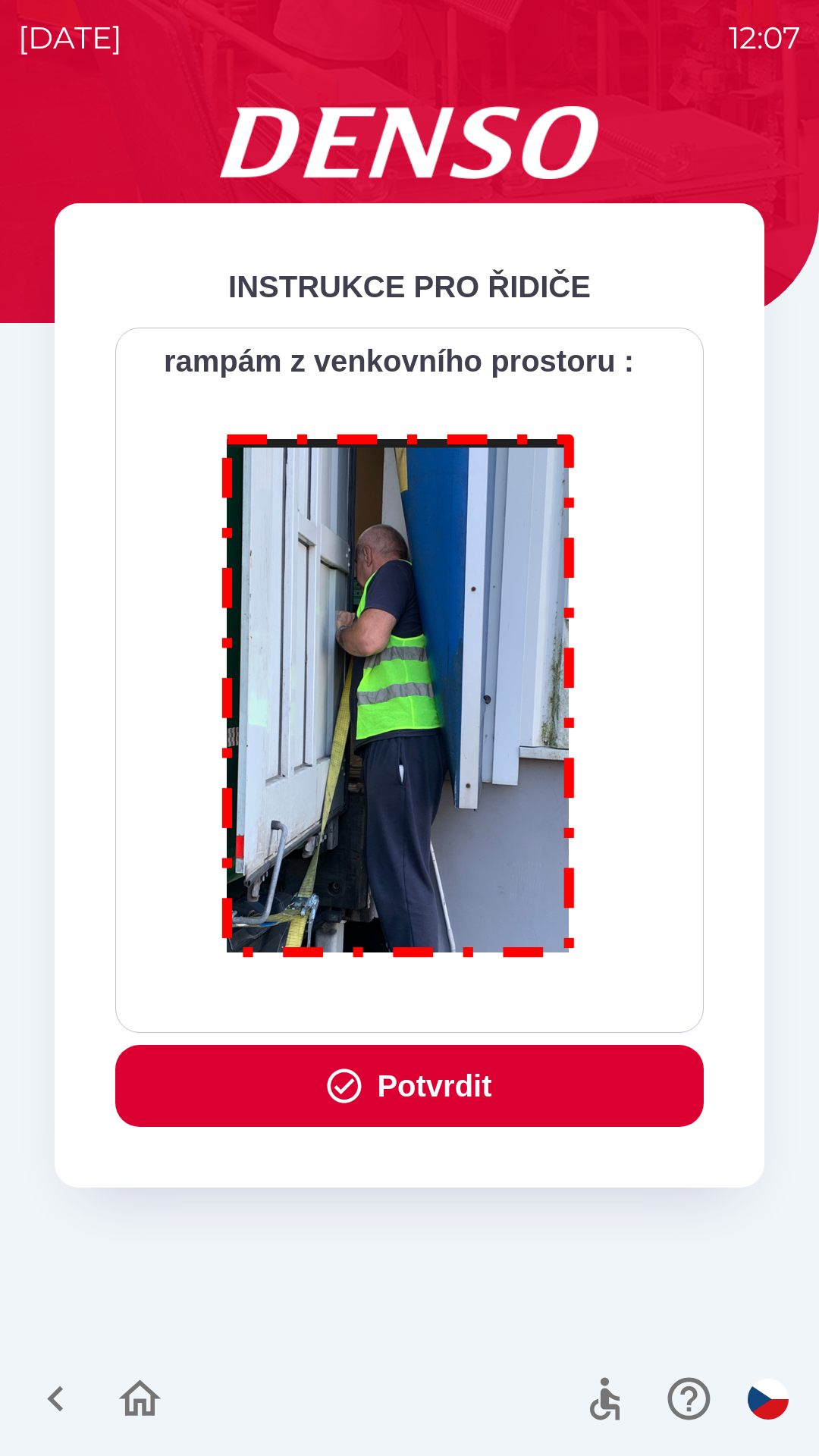
click at [452, 1080] on button "Potvrdit" at bounding box center [410, 1085] width 589 height 82
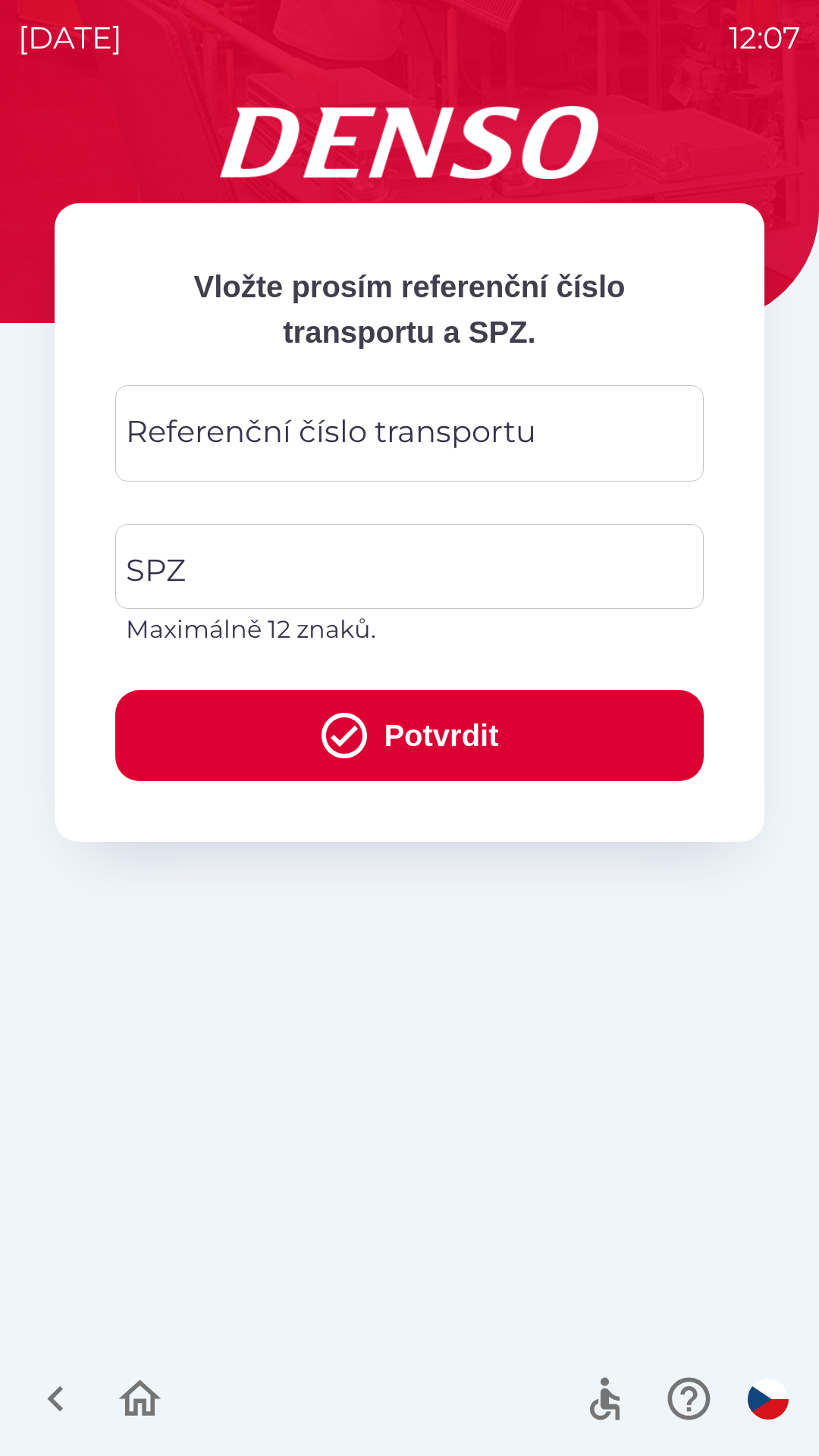
click at [405, 451] on div "Referenční číslo transportu Referenční číslo transportu" at bounding box center [410, 433] width 589 height 97
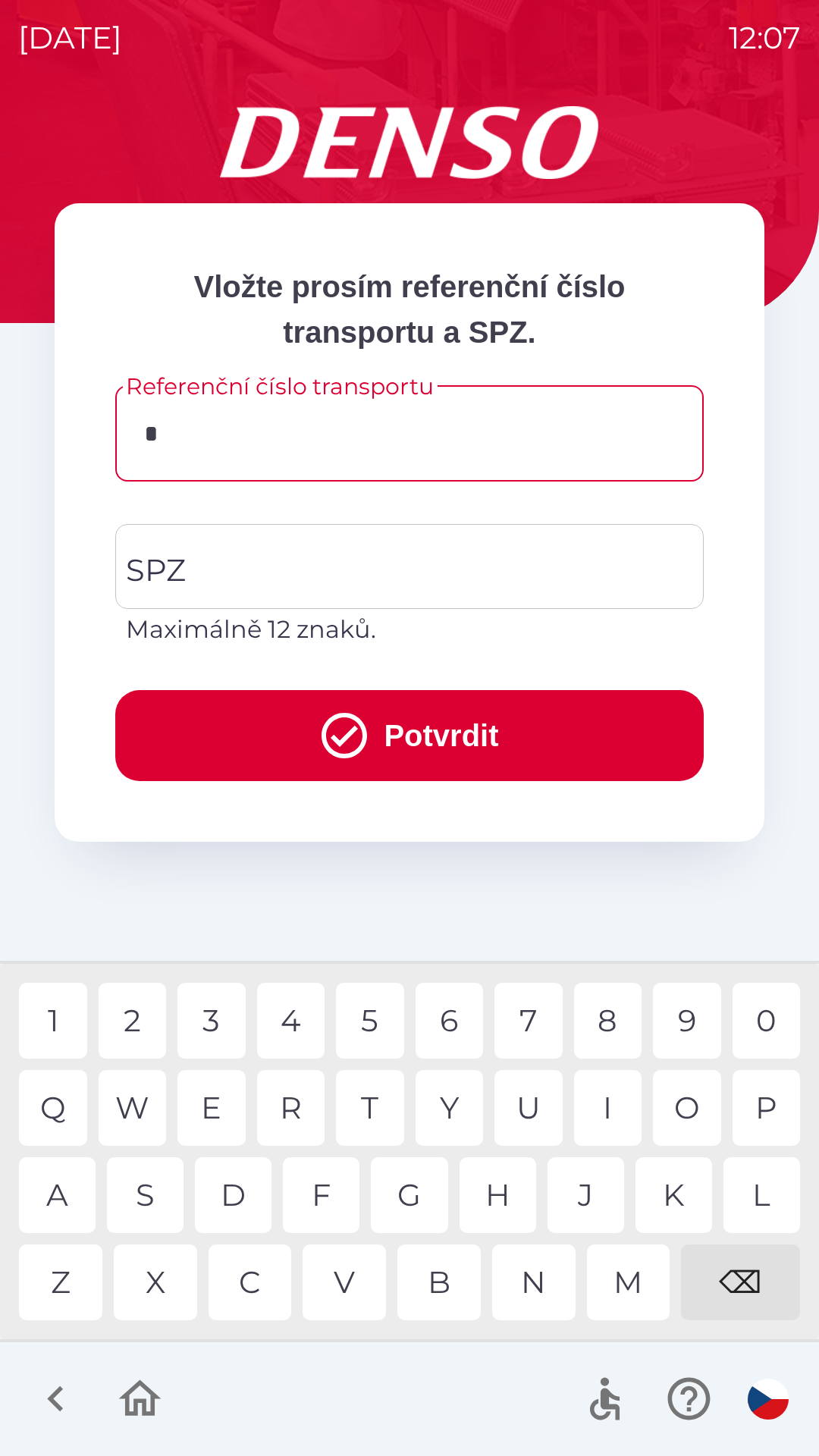
click at [215, 1012] on div "3" at bounding box center [211, 1020] width 69 height 76
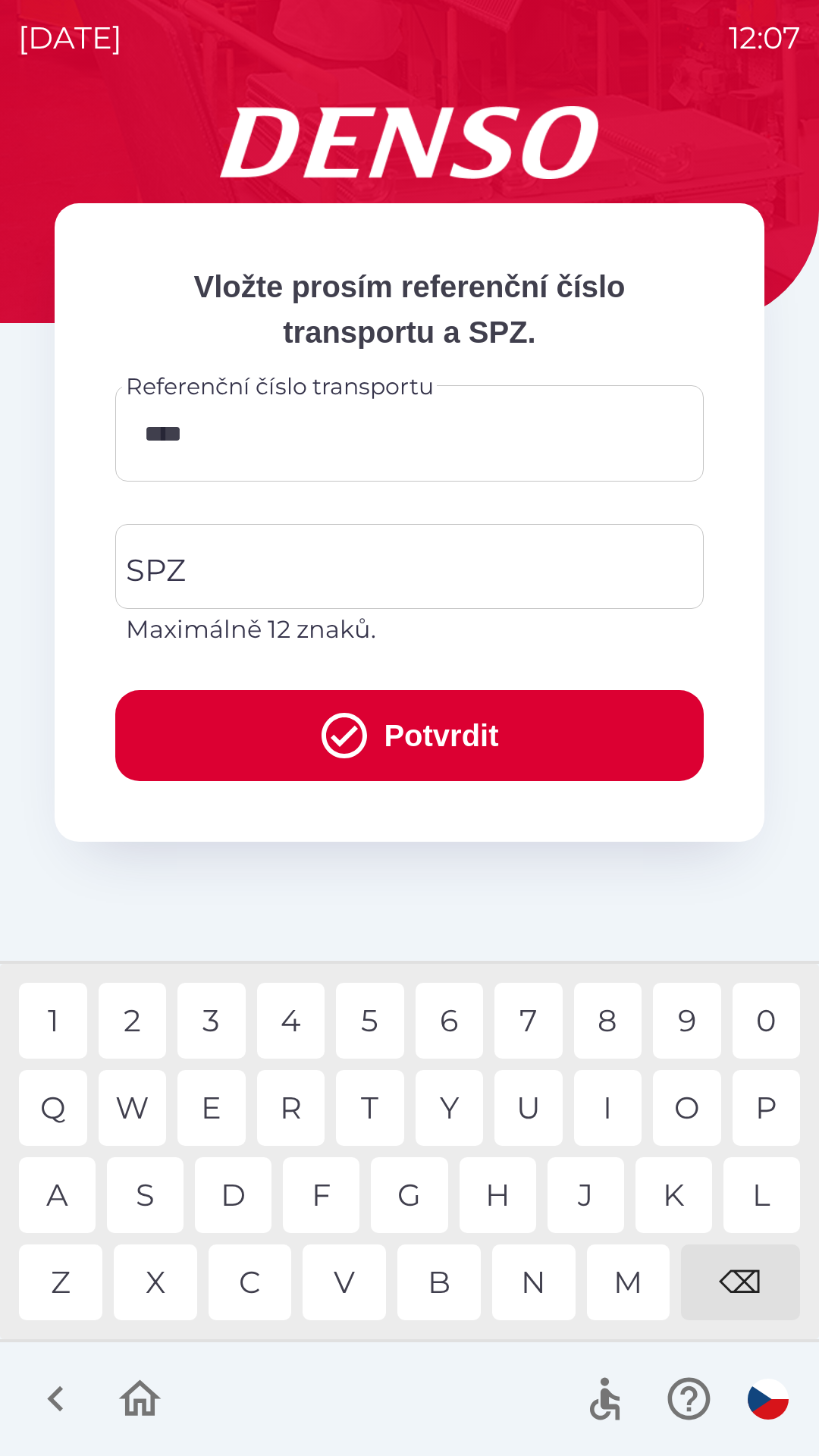
click at [678, 1016] on div "9" at bounding box center [688, 1020] width 69 height 76
click at [213, 1018] on div "3" at bounding box center [211, 1020] width 69 height 76
type input "******"
click at [267, 558] on input "SPZ" at bounding box center [398, 566] width 552 height 71
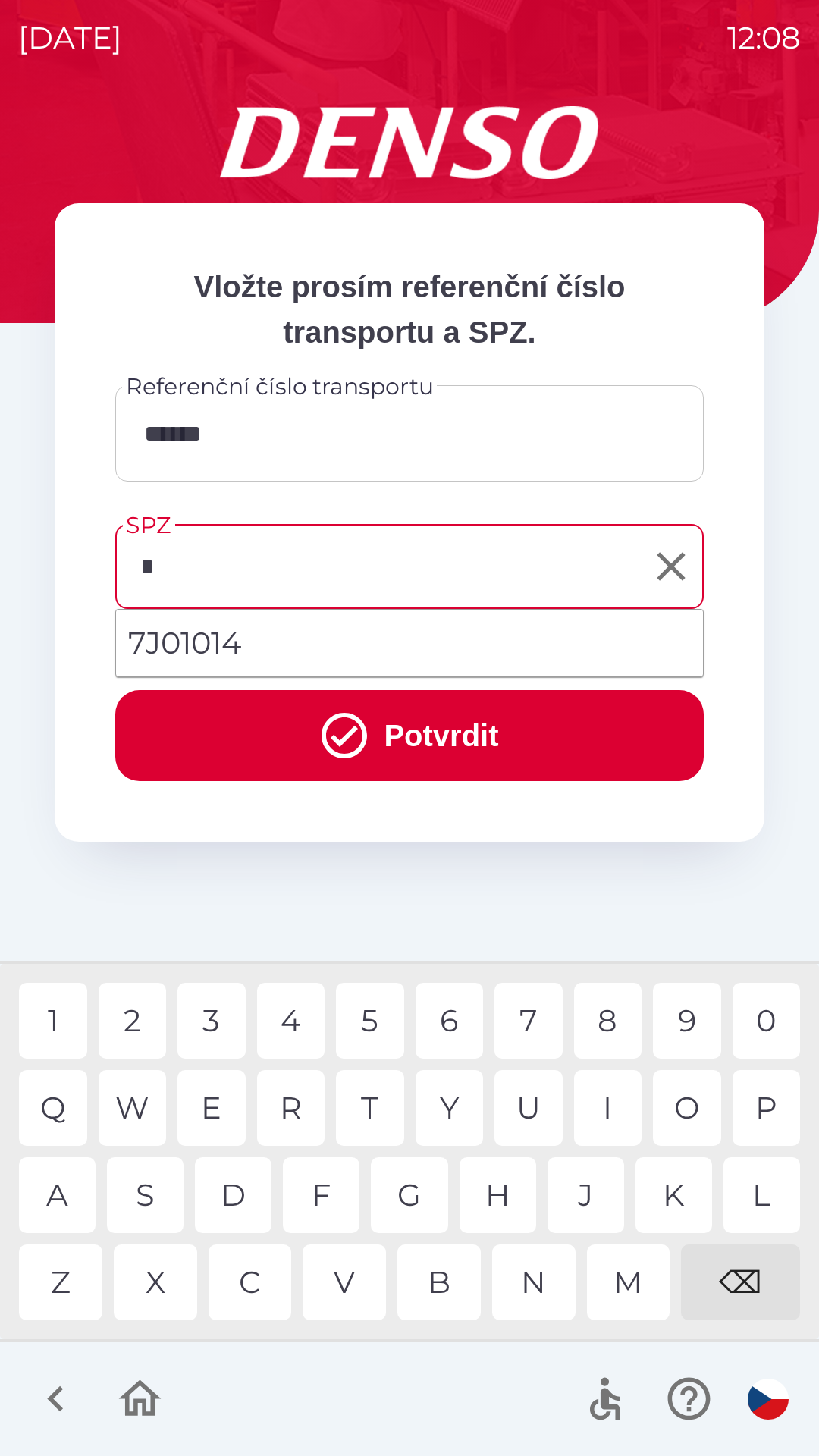
click at [526, 1001] on div "7" at bounding box center [529, 1020] width 69 height 76
click at [747, 1270] on div "⌫" at bounding box center [740, 1282] width 119 height 76
click at [770, 1098] on div "P" at bounding box center [766, 1108] width 69 height 76
click at [225, 1023] on div "3" at bounding box center [211, 1020] width 69 height 76
type input "*******"
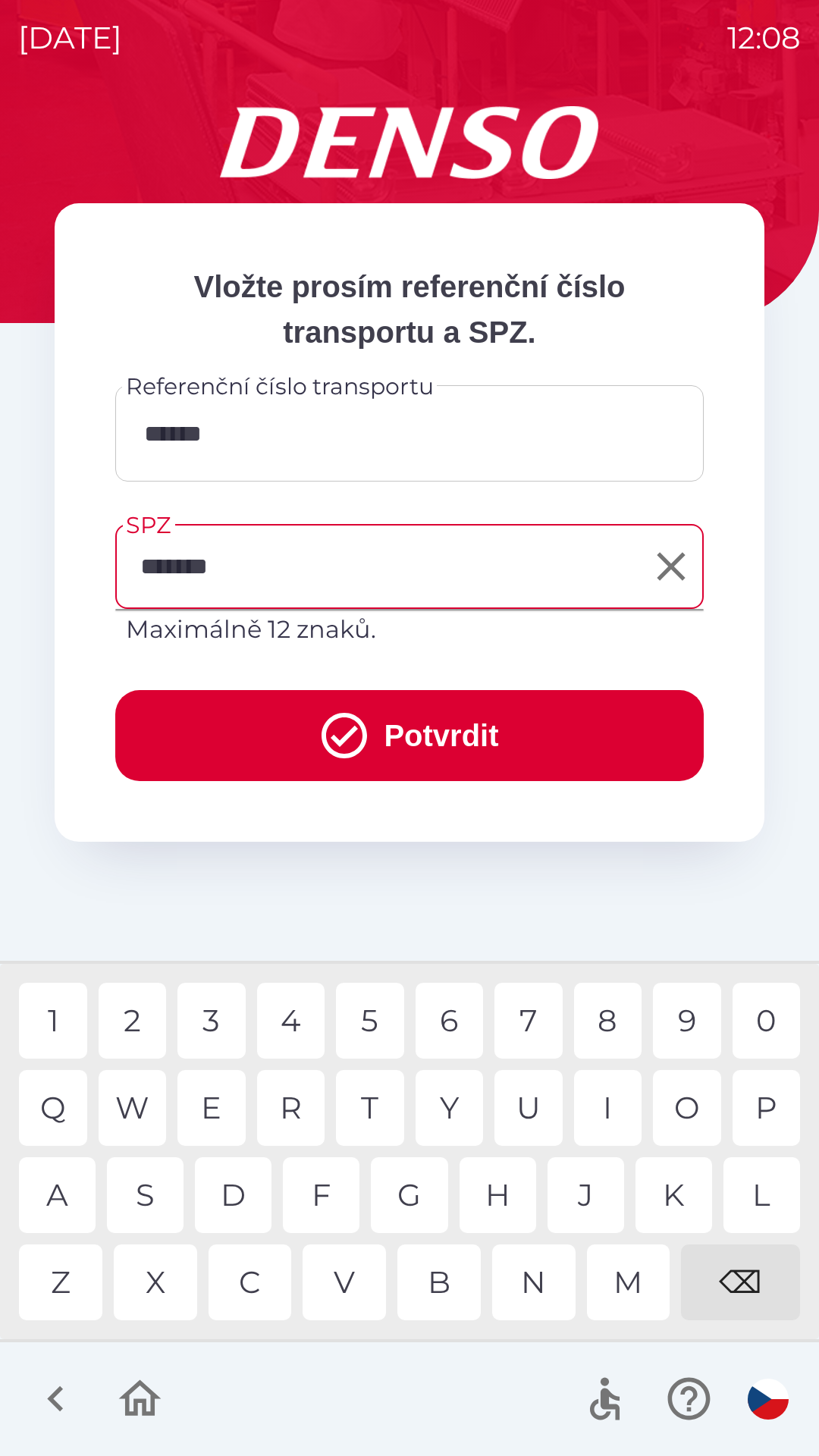
click at [428, 741] on button "Potvrdit" at bounding box center [410, 735] width 589 height 91
